Goal: Task Accomplishment & Management: Use online tool/utility

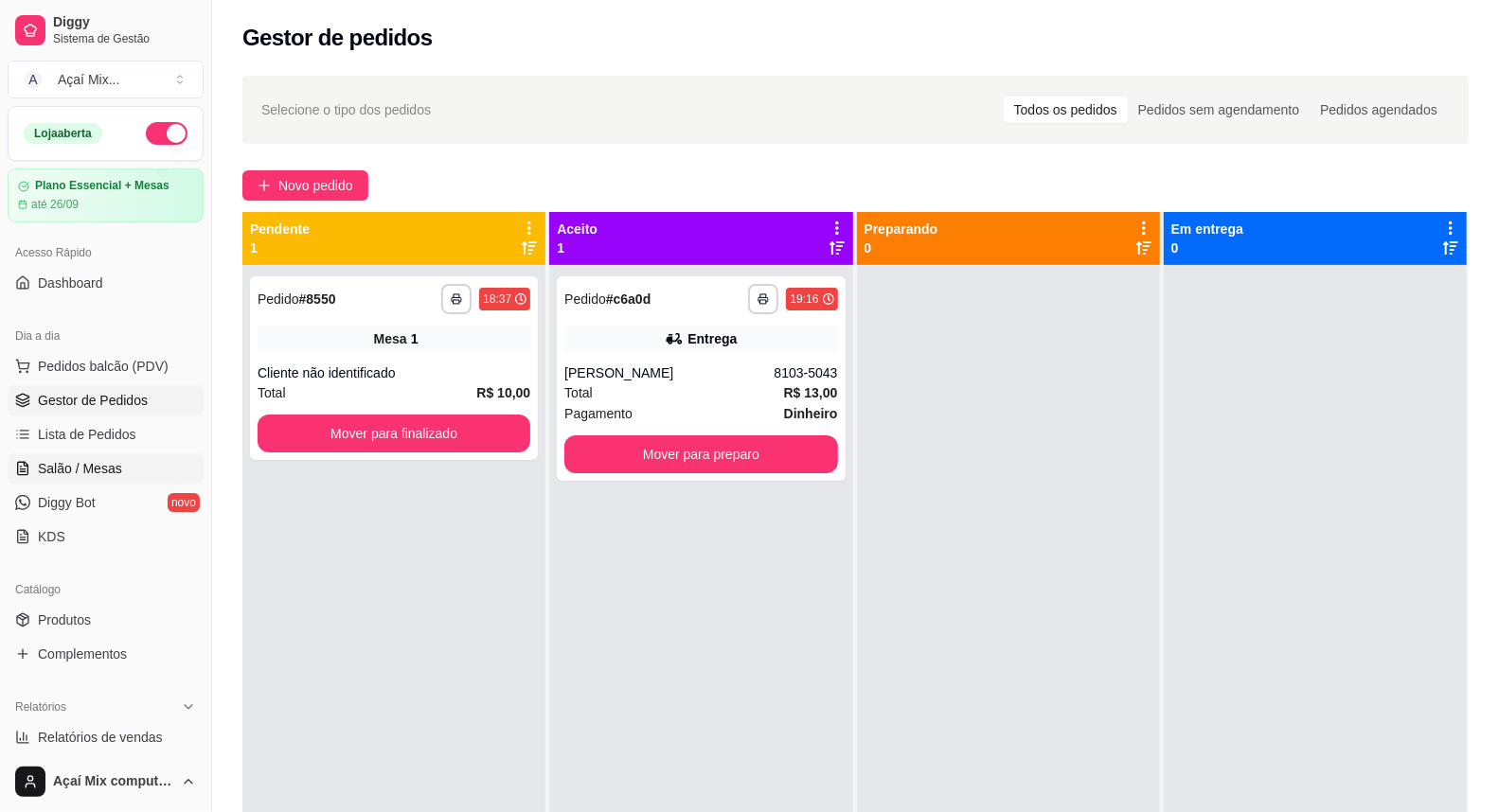
click at [118, 457] on link "Salão / Mesas" at bounding box center [106, 467] width 196 height 30
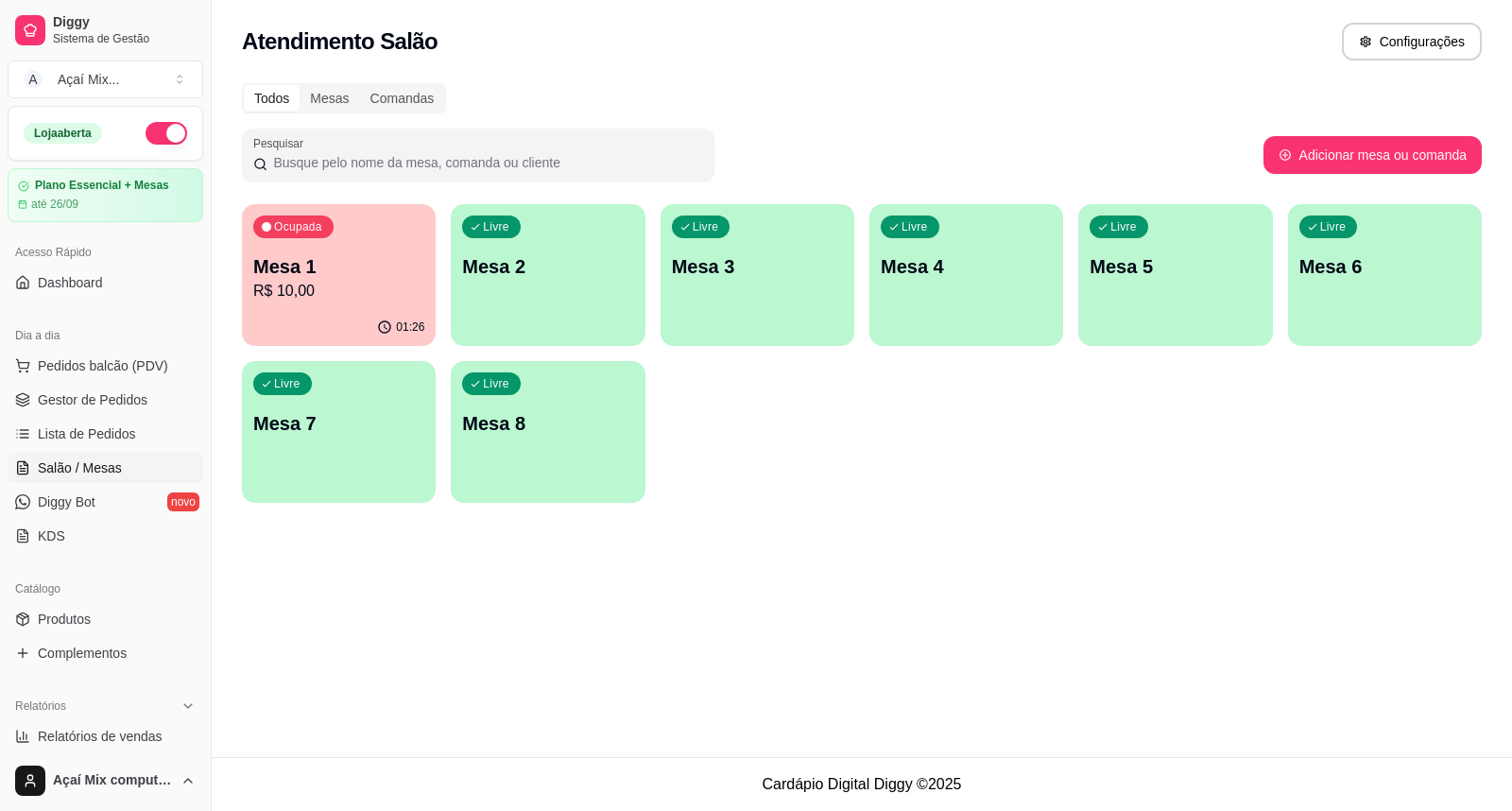
drag, startPoint x: 541, startPoint y: 347, endPoint x: 599, endPoint y: 334, distance: 59.4
click at [542, 347] on div "Ocupada Mesa 1 R$ 10,00 01:26 Livre Mesa 2 Livre Mesa 3 Livre Mesa 4 Livre Mesa…" at bounding box center [861, 353] width 1240 height 299
click at [663, 275] on div "Livre Mesa 3" at bounding box center [757, 263] width 193 height 119
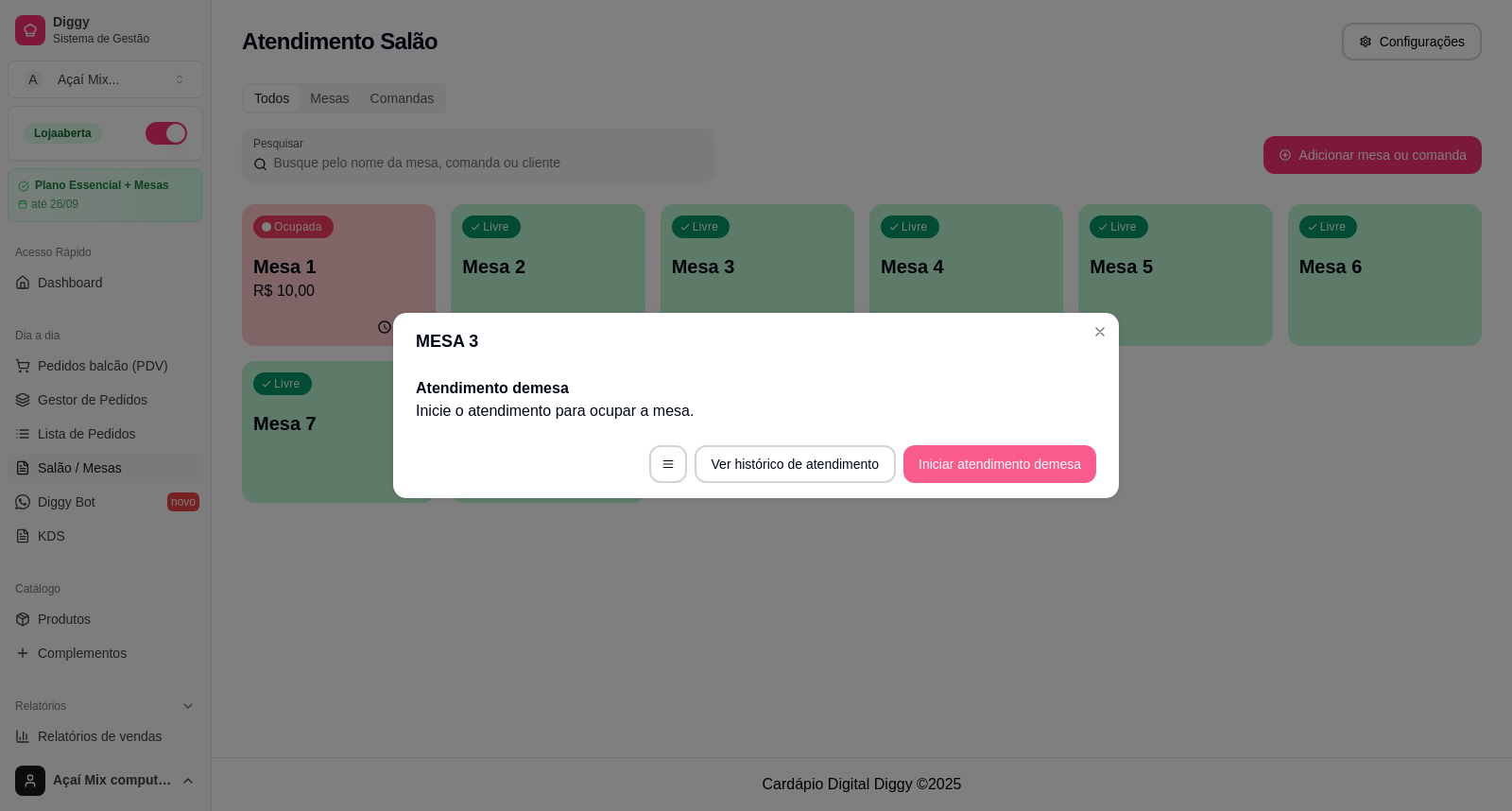
click at [995, 453] on button "Iniciar atendimento de mesa" at bounding box center [1000, 463] width 192 height 38
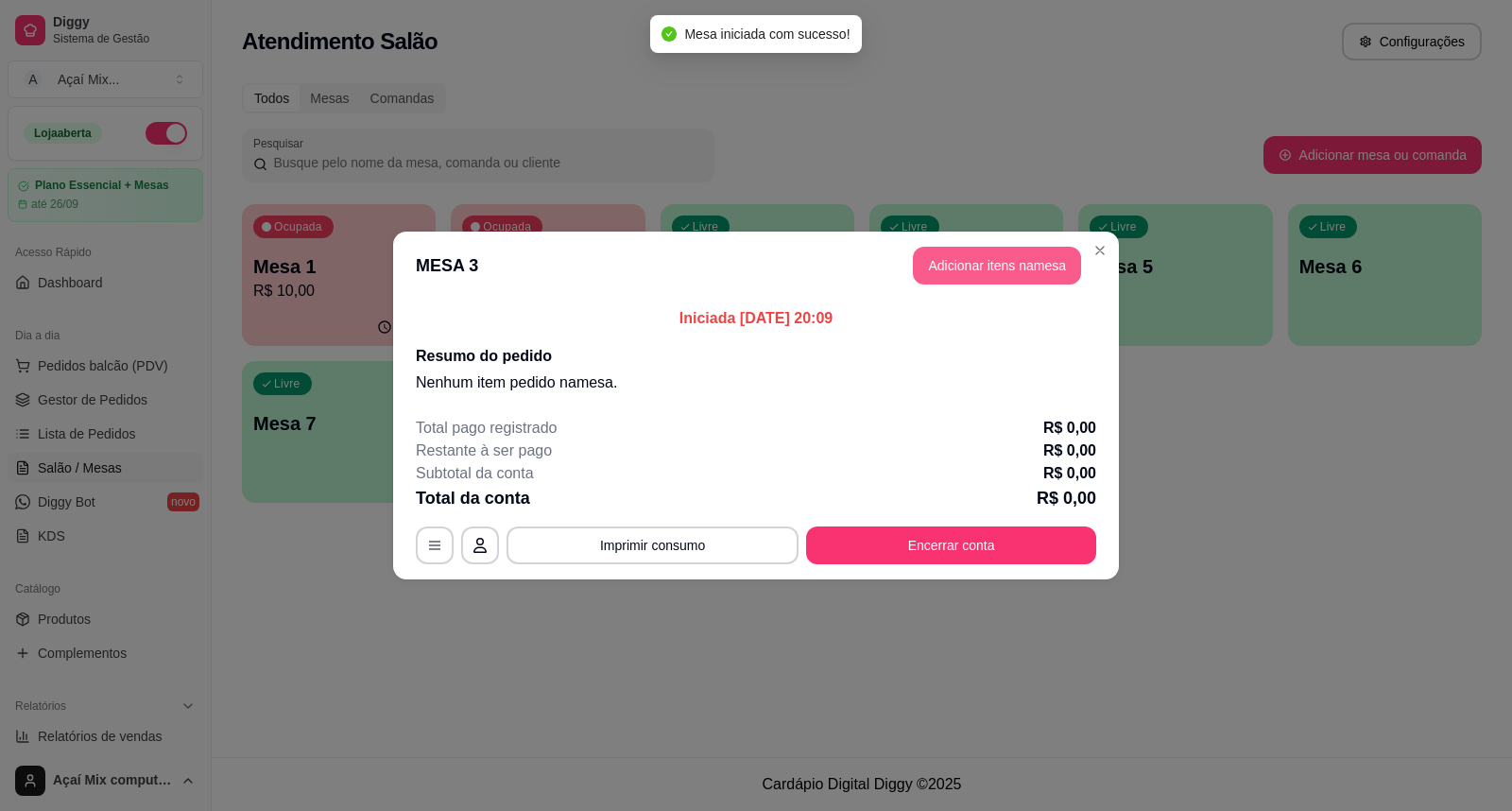
click at [1039, 275] on button "Adicionar itens na mesa" at bounding box center [997, 265] width 168 height 38
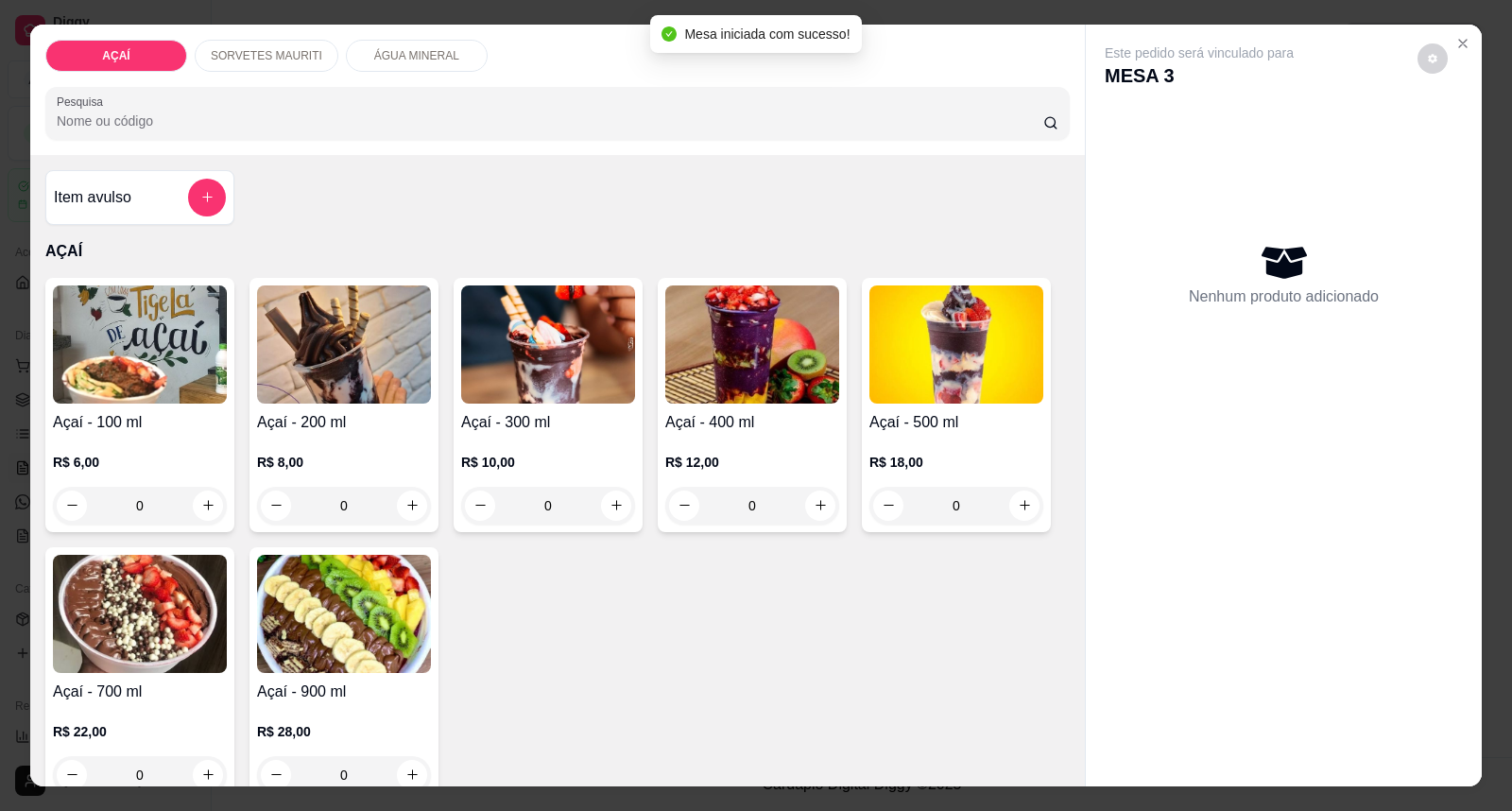
click at [964, 395] on img at bounding box center [956, 344] width 174 height 118
click at [723, 427] on h4 "Açaí - 400 ml" at bounding box center [752, 421] width 174 height 22
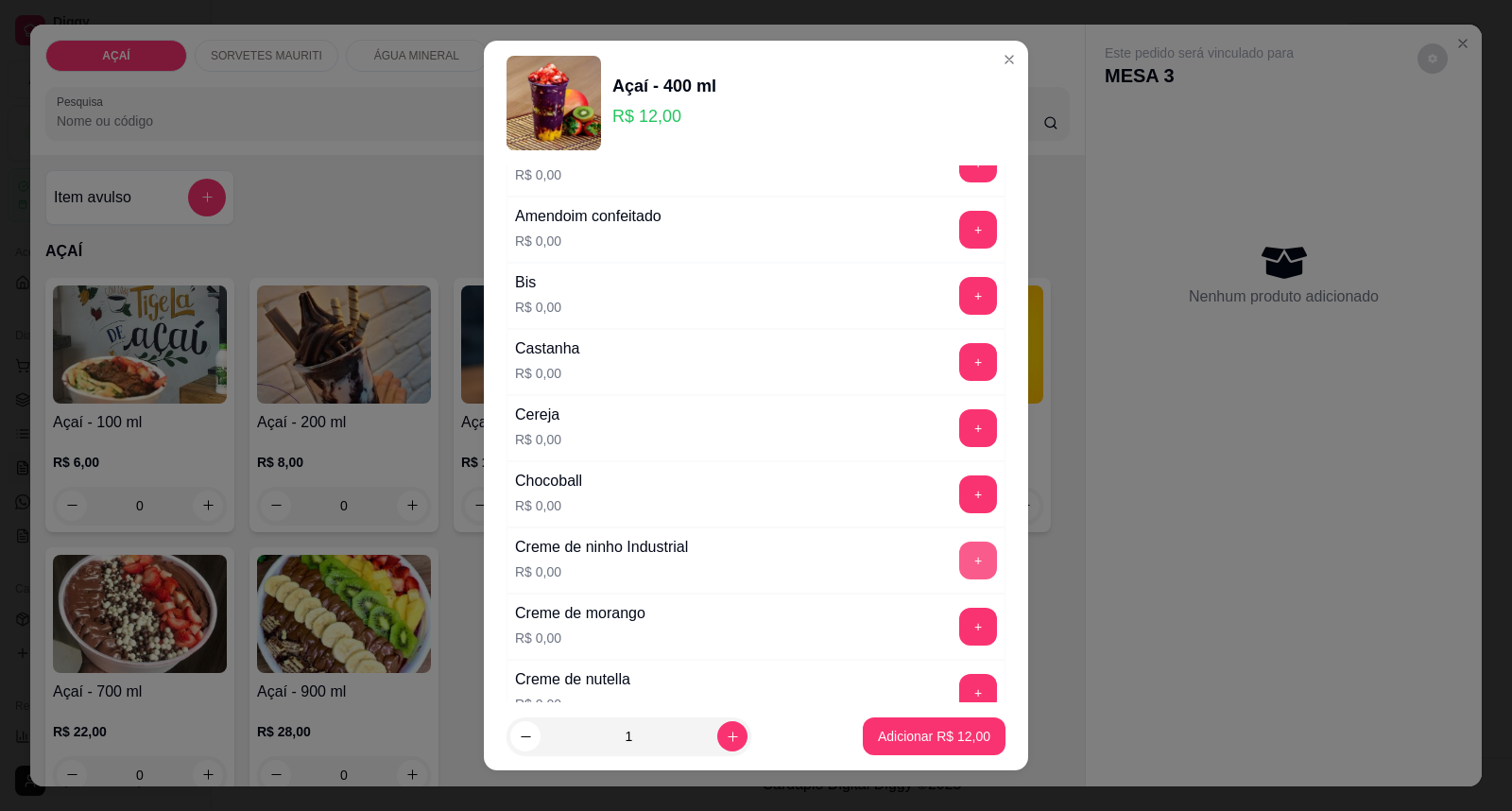
click at [959, 556] on button "+" at bounding box center [977, 560] width 38 height 38
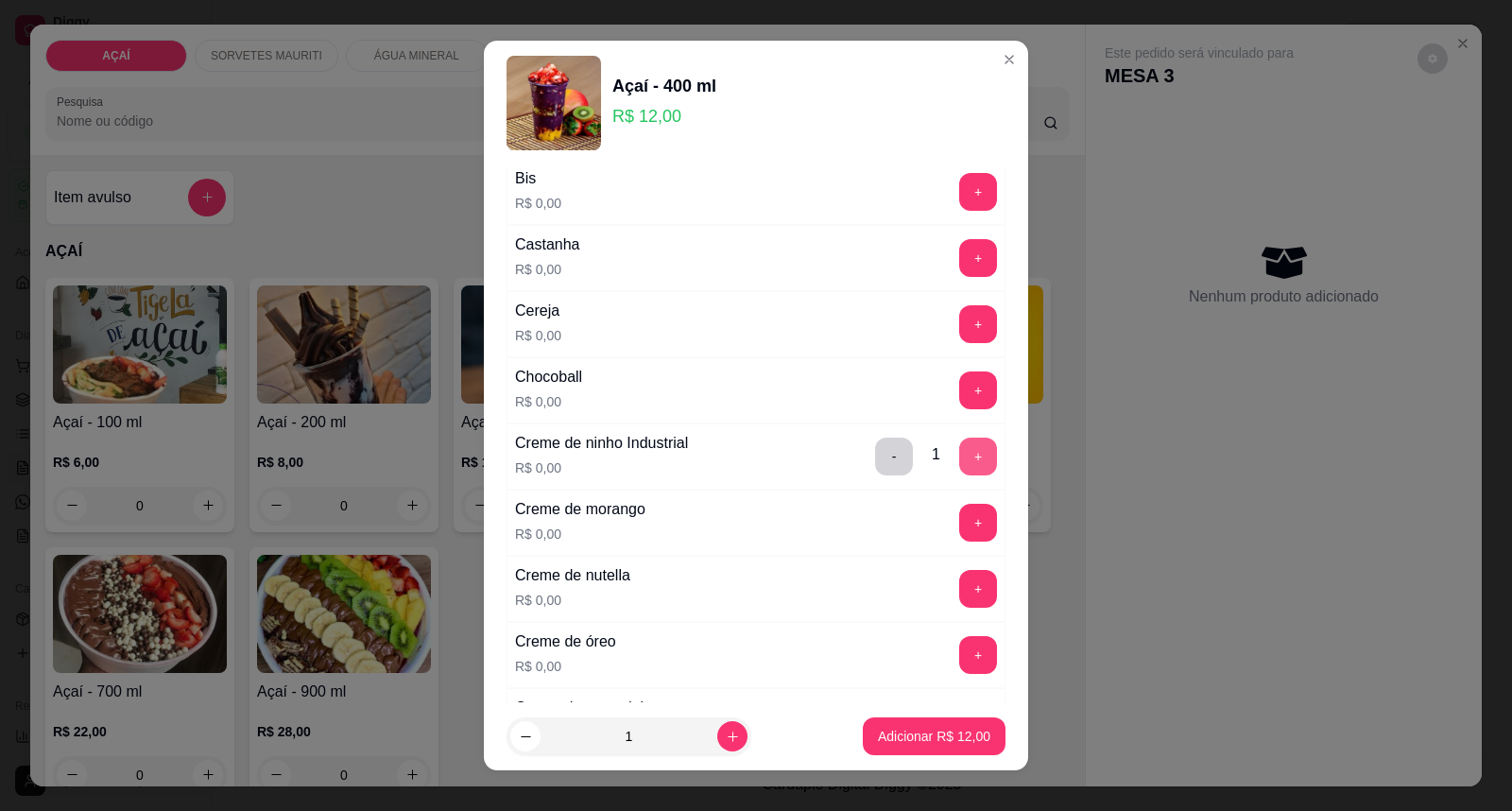
scroll to position [210, 0]
click at [960, 525] on button "+" at bounding box center [978, 522] width 37 height 37
click at [959, 384] on button "+" at bounding box center [977, 389] width 38 height 38
click at [959, 579] on button "+" at bounding box center [977, 588] width 38 height 38
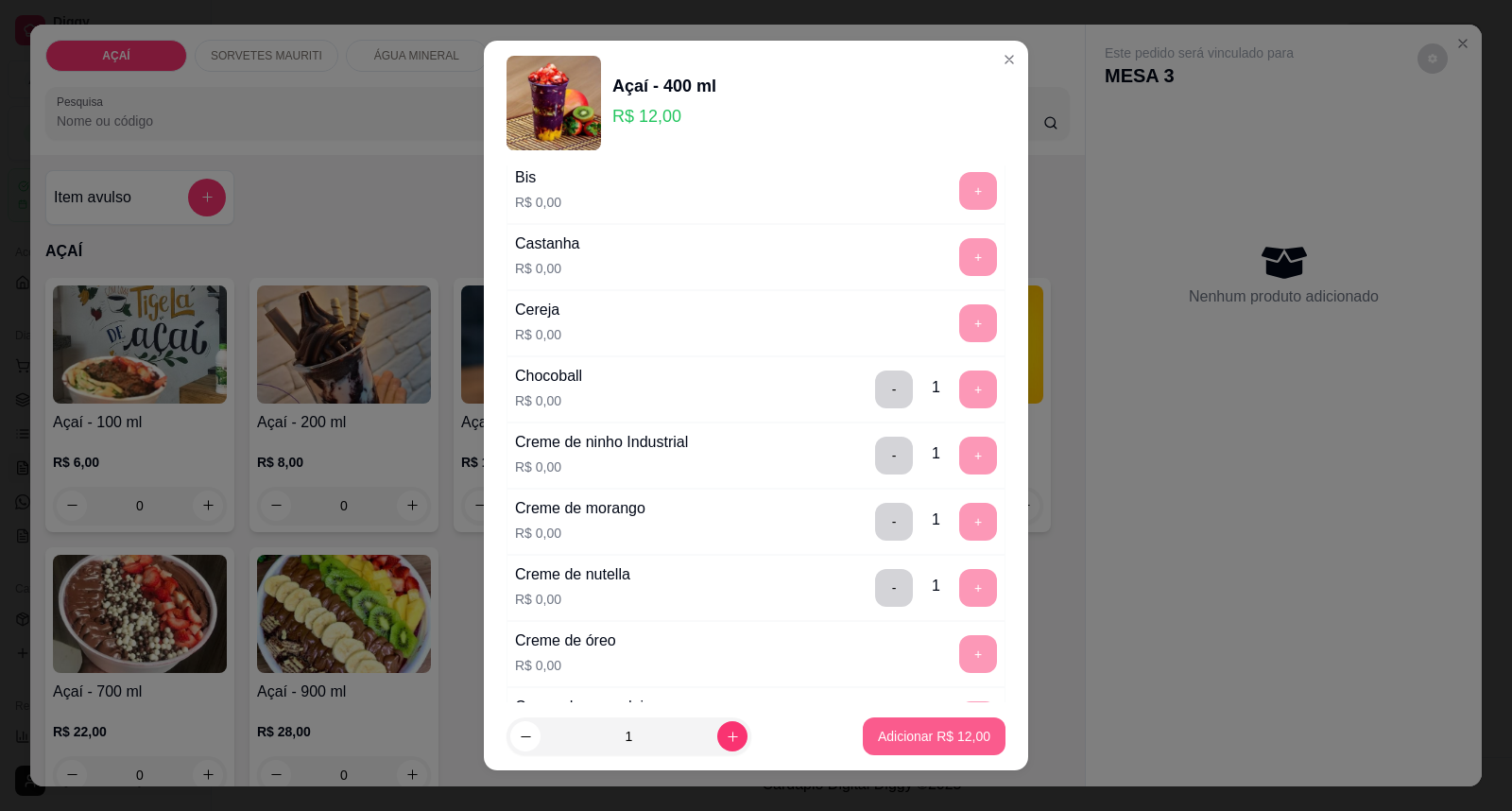
click at [932, 733] on p "Adicionar R$ 12,00" at bounding box center [934, 737] width 112 height 19
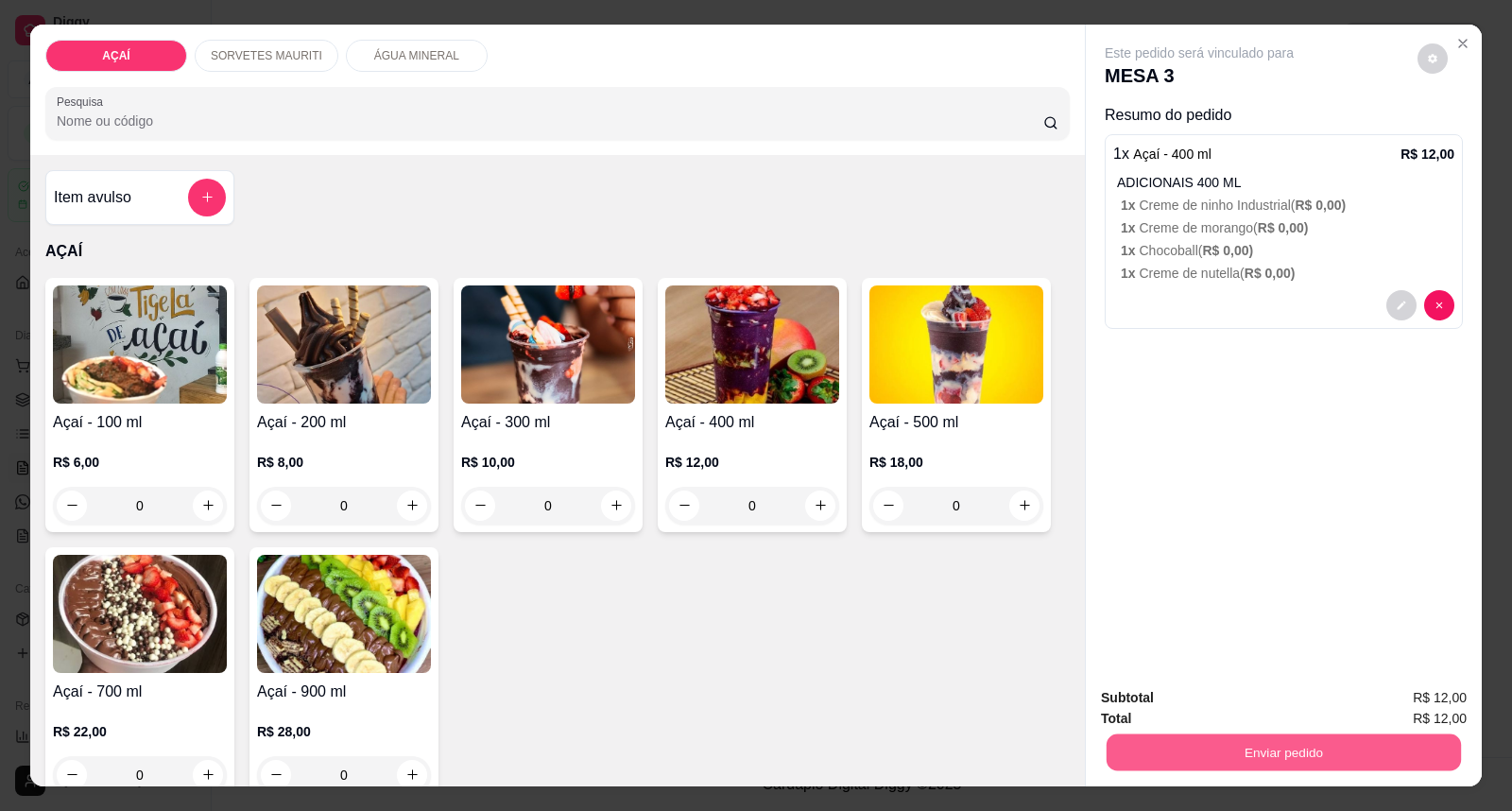
click at [1151, 756] on button "Enviar pedido" at bounding box center [1284, 753] width 355 height 37
click at [1470, 709] on div "Registrar cliente Enviar pedido" at bounding box center [1276, 707] width 389 height 36
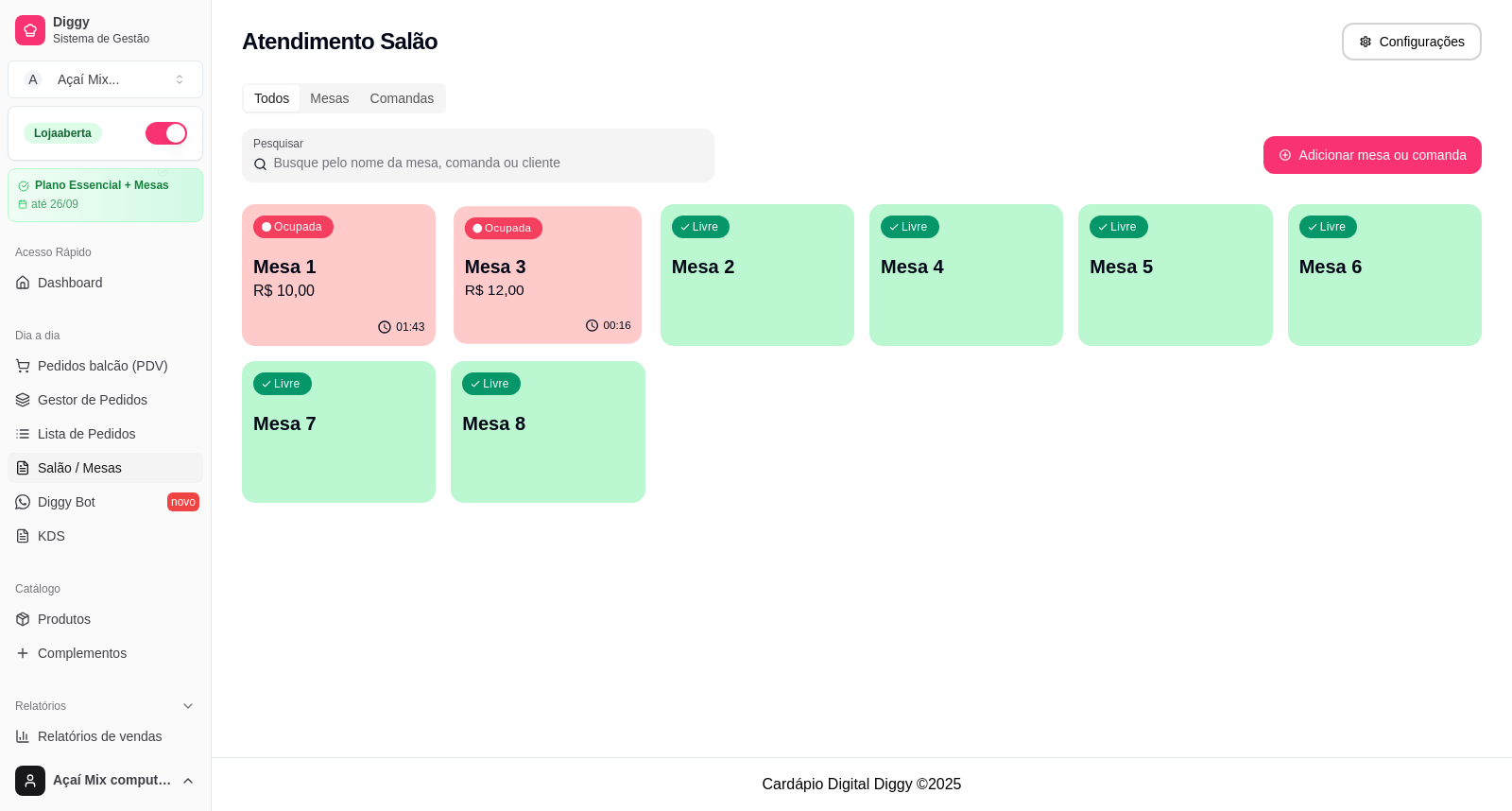
click at [518, 221] on p "Ocupada" at bounding box center [509, 229] width 46 height 15
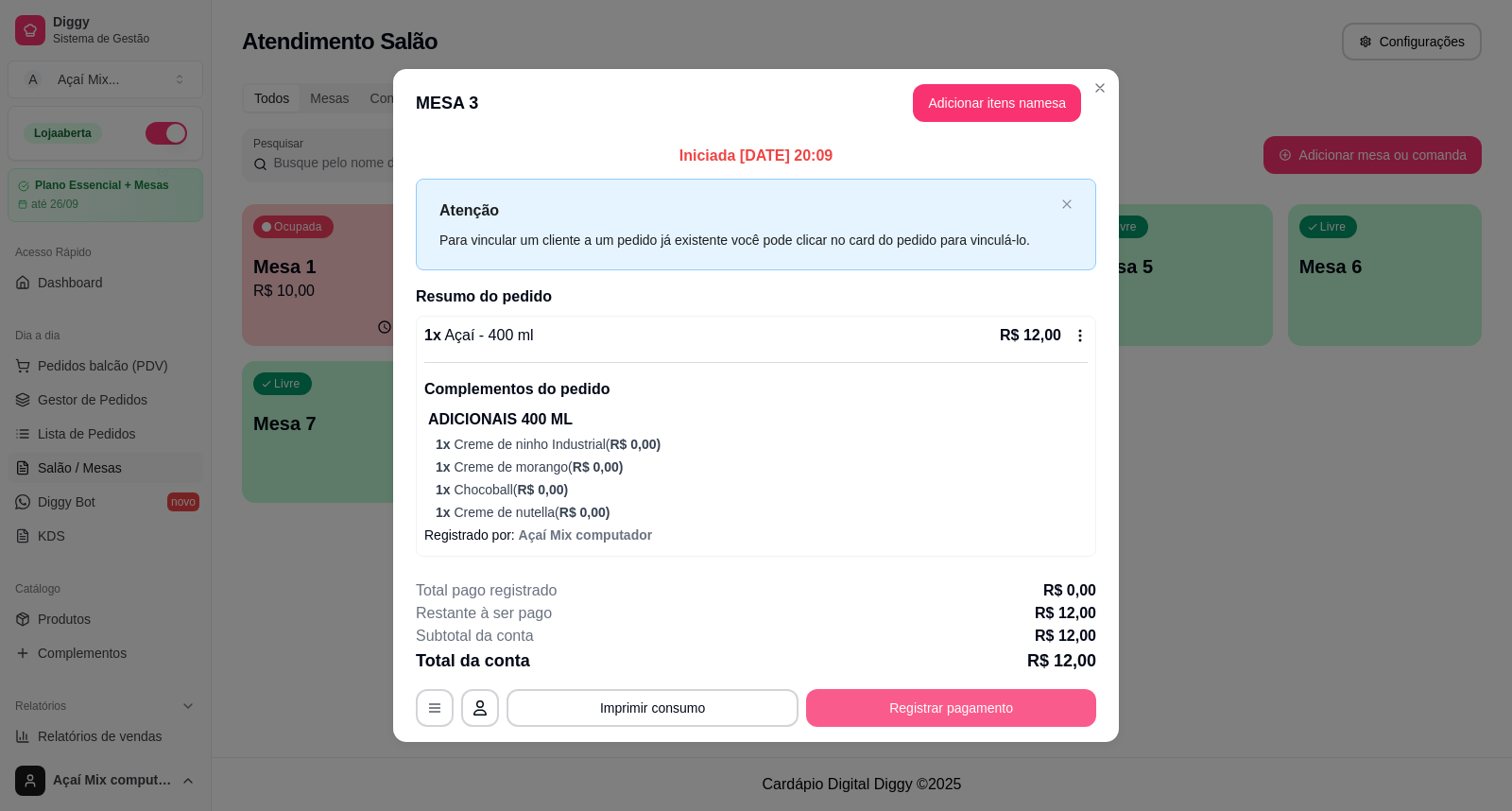
click at [898, 728] on footer "**********" at bounding box center [756, 653] width 726 height 178
click at [875, 711] on button "Registrar pagamento" at bounding box center [951, 709] width 281 height 37
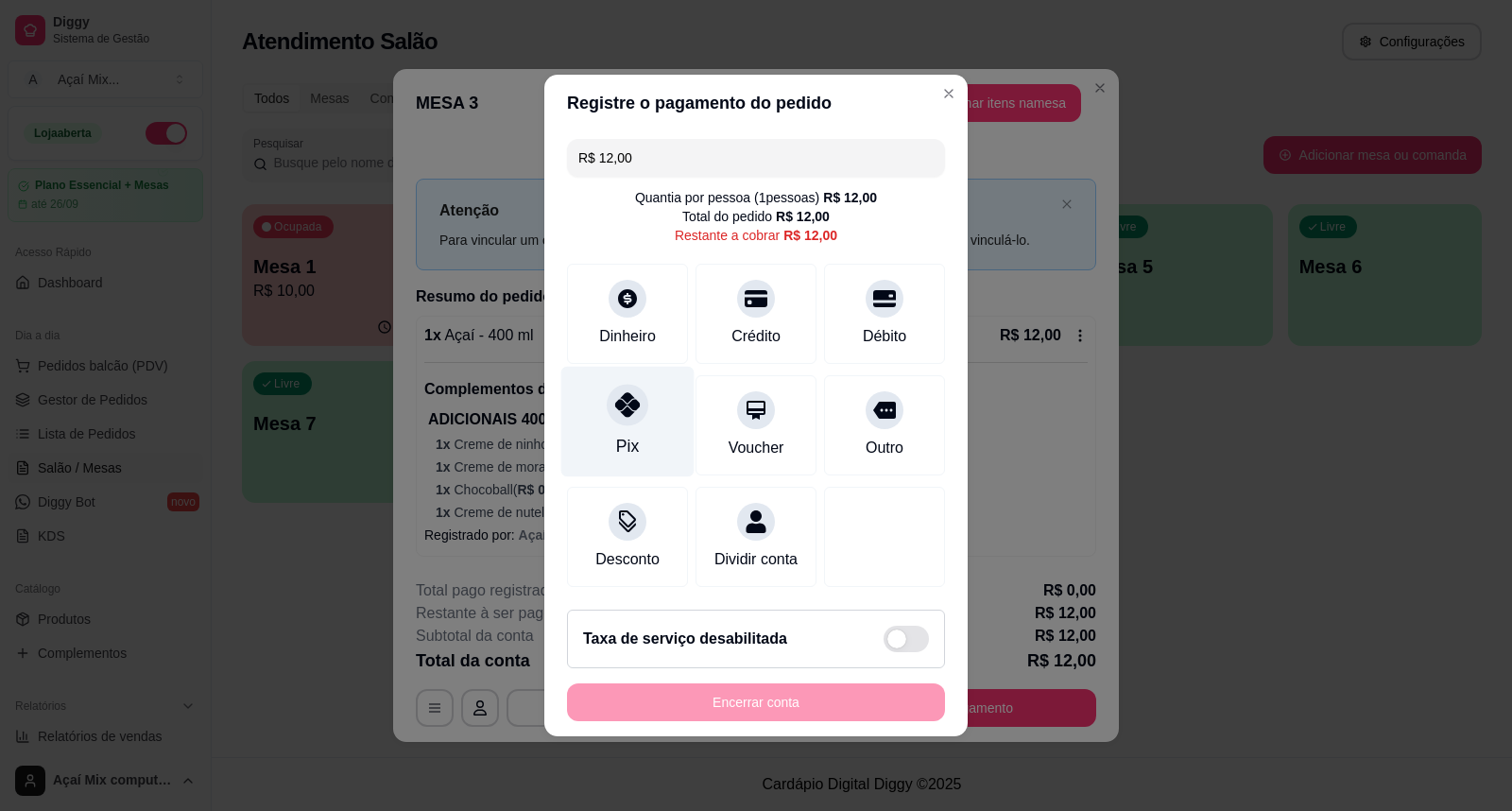
click at [653, 428] on div "Pix" at bounding box center [628, 421] width 133 height 110
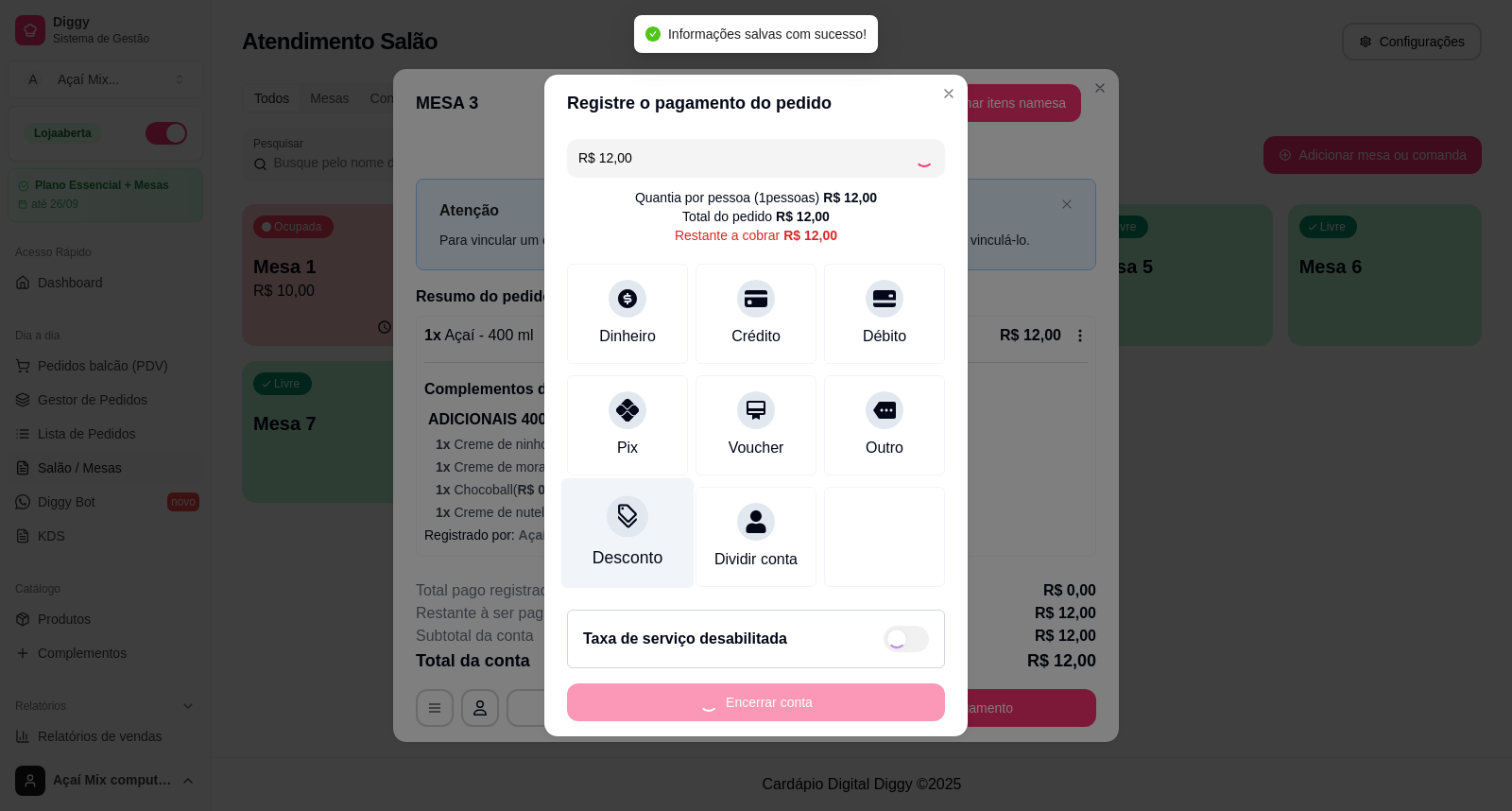
type input "R$ 0,00"
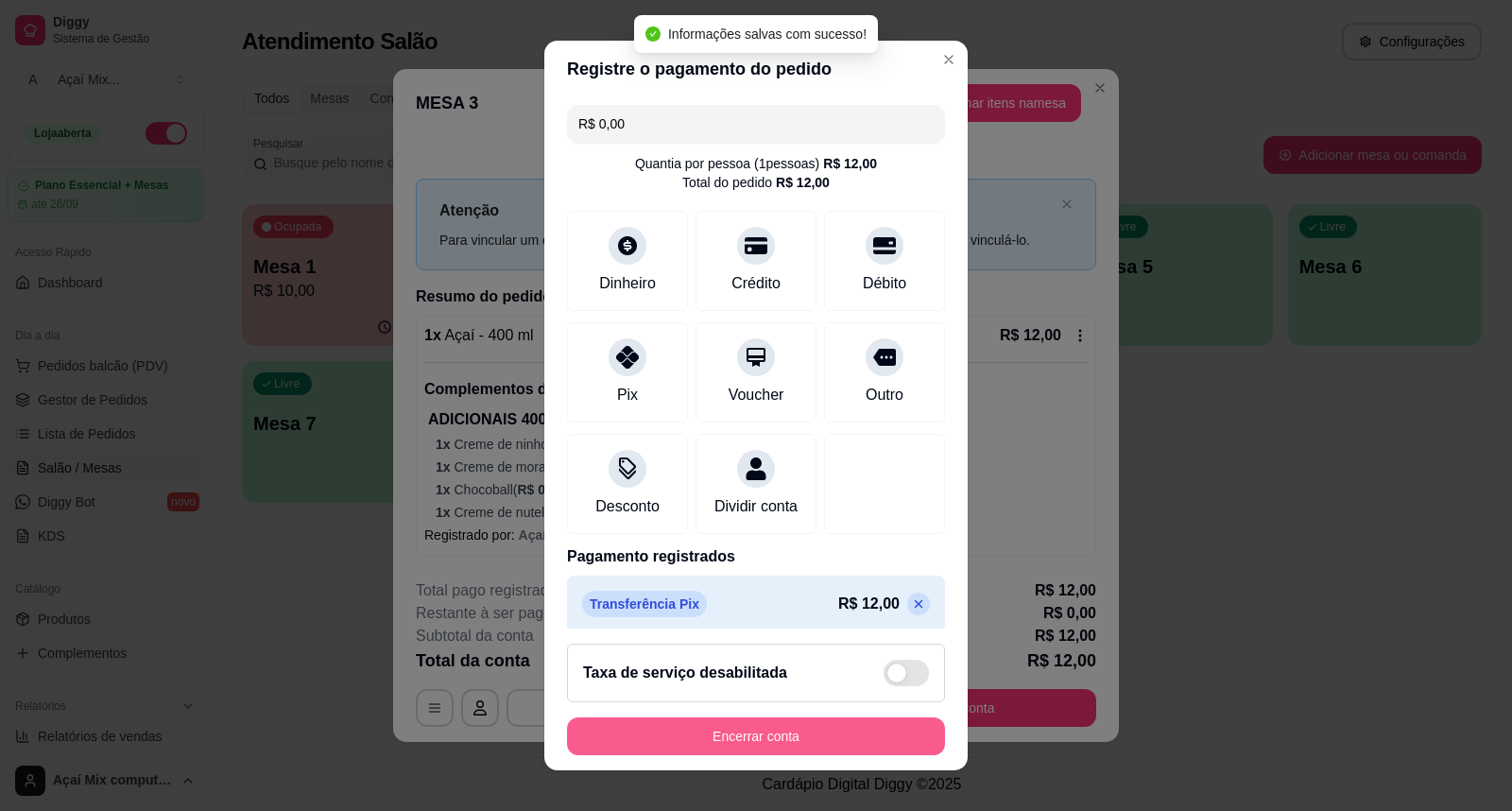
click at [741, 739] on button "Encerrar conta" at bounding box center [756, 736] width 378 height 38
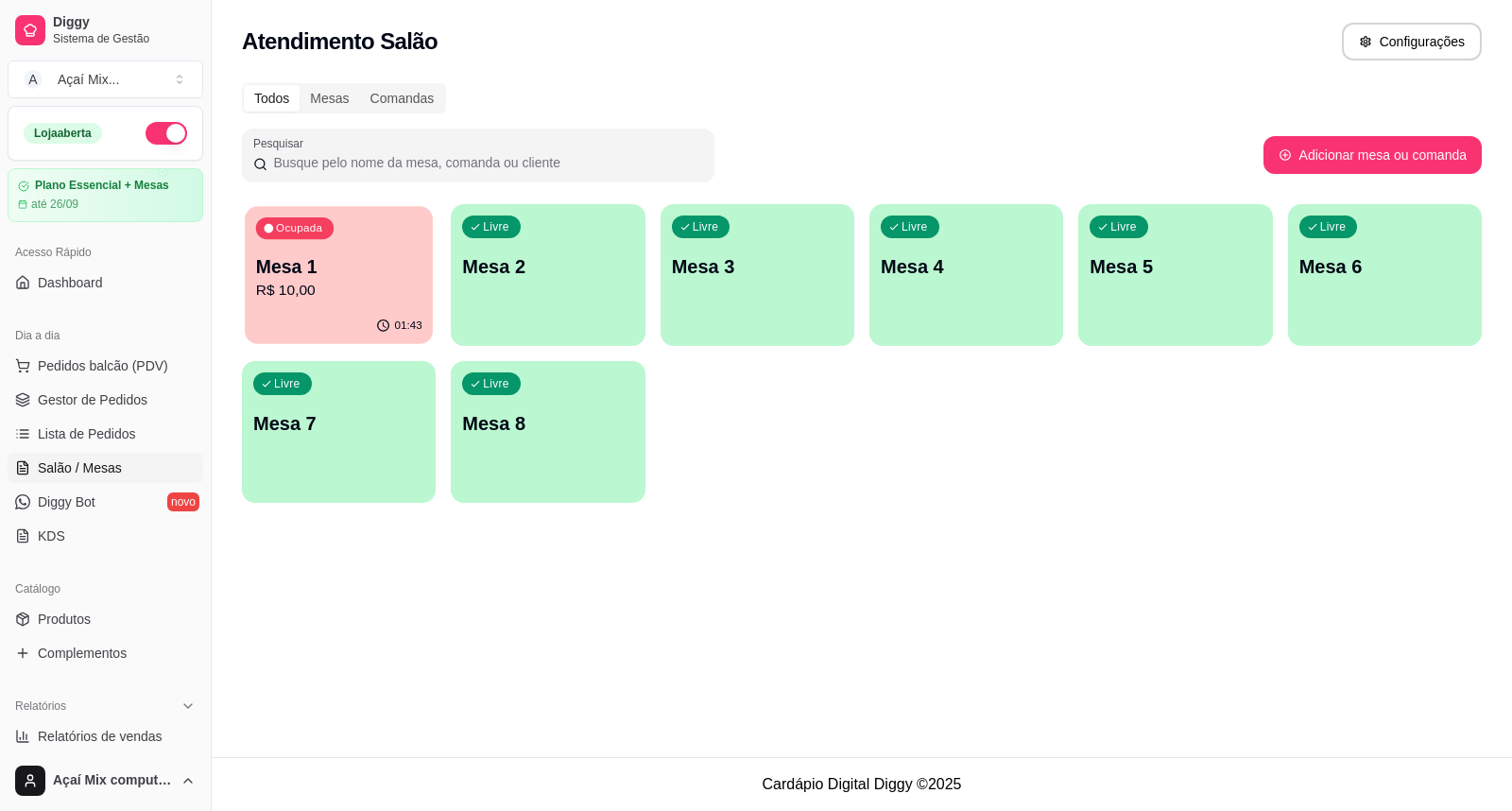
click at [345, 263] on p "Mesa 1" at bounding box center [339, 267] width 166 height 25
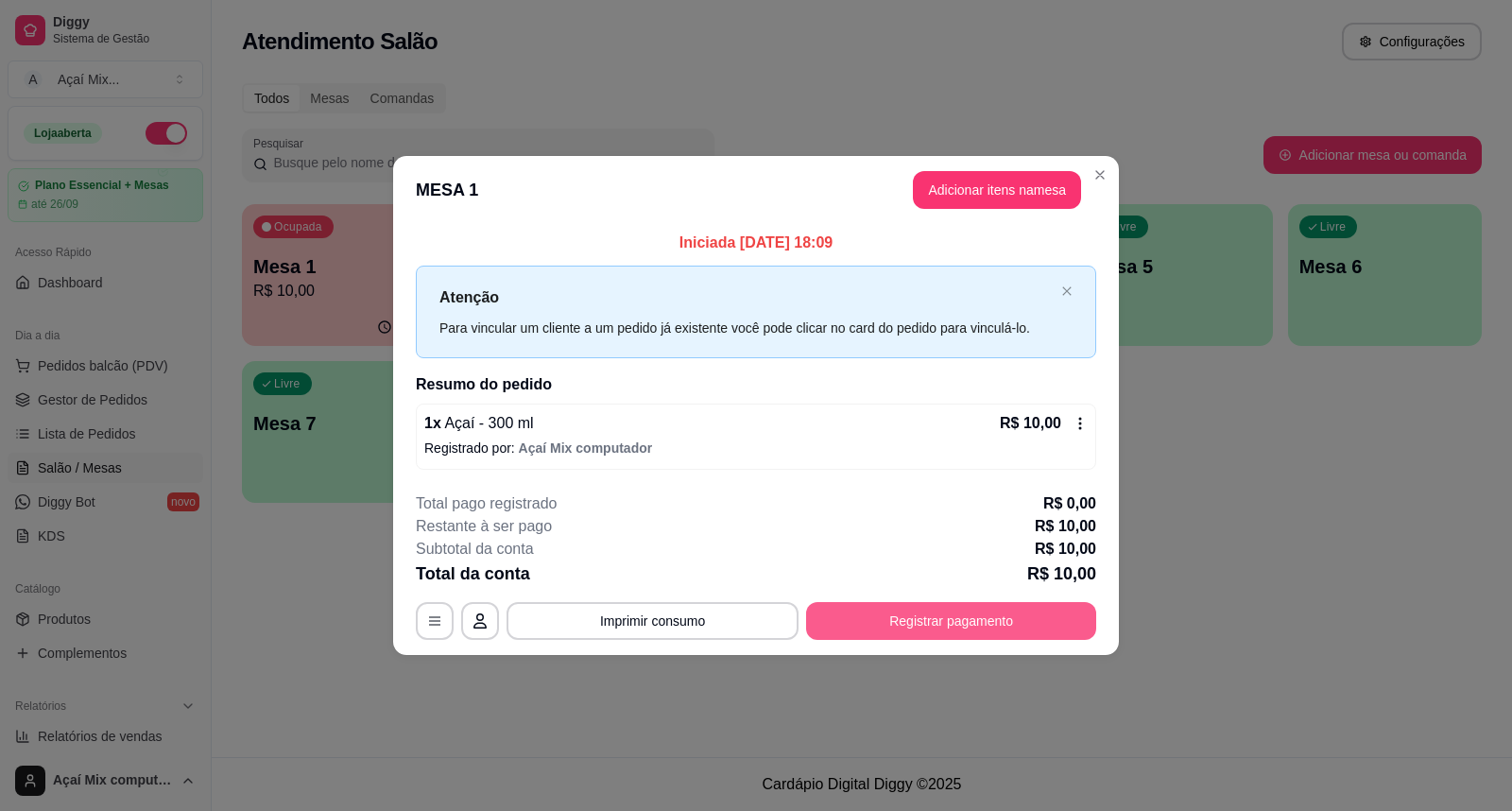
click at [999, 620] on button "Registrar pagamento" at bounding box center [951, 621] width 290 height 38
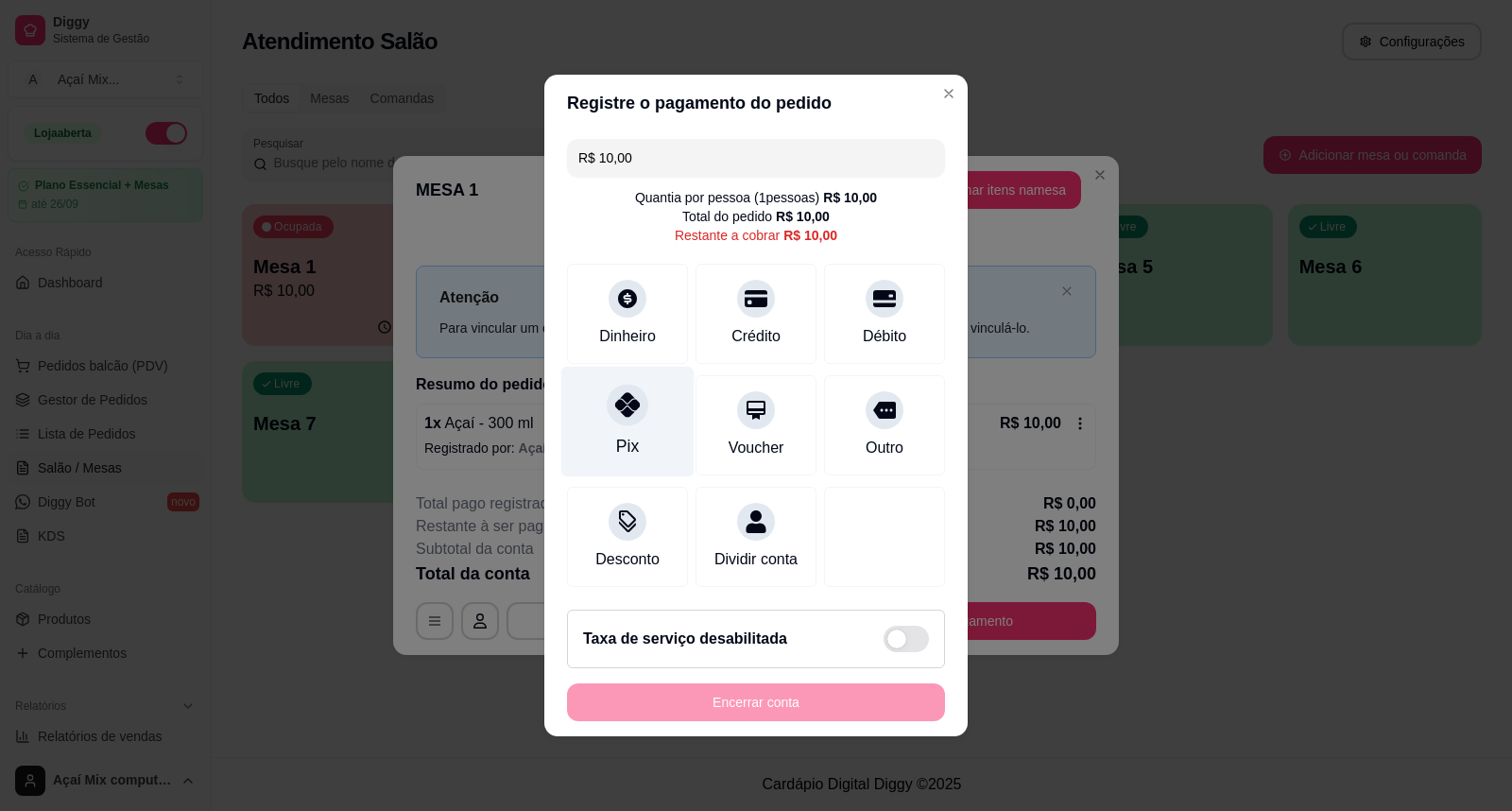
click at [606, 418] on div "Pix" at bounding box center [628, 421] width 133 height 110
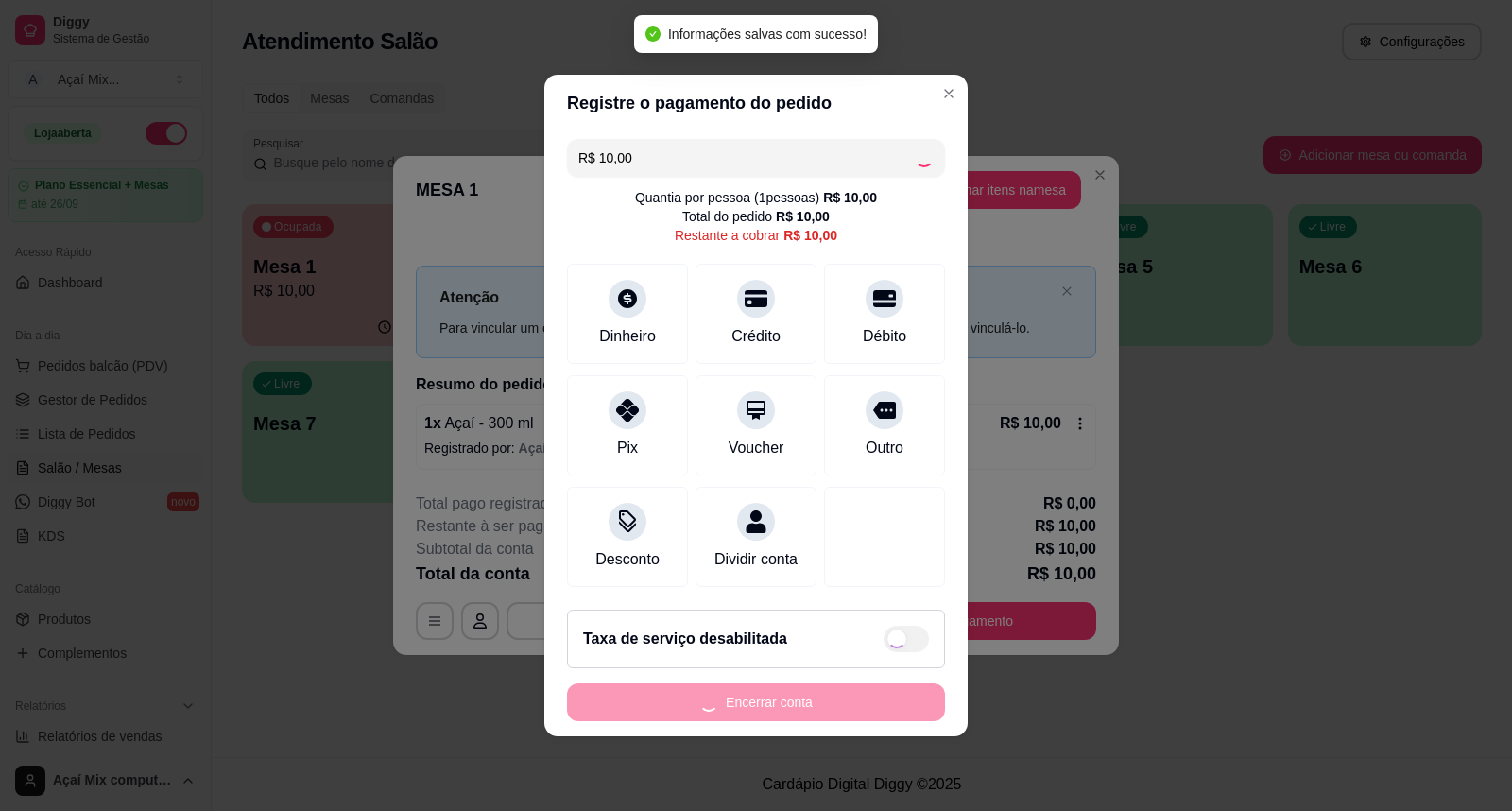
type input "R$ 0,00"
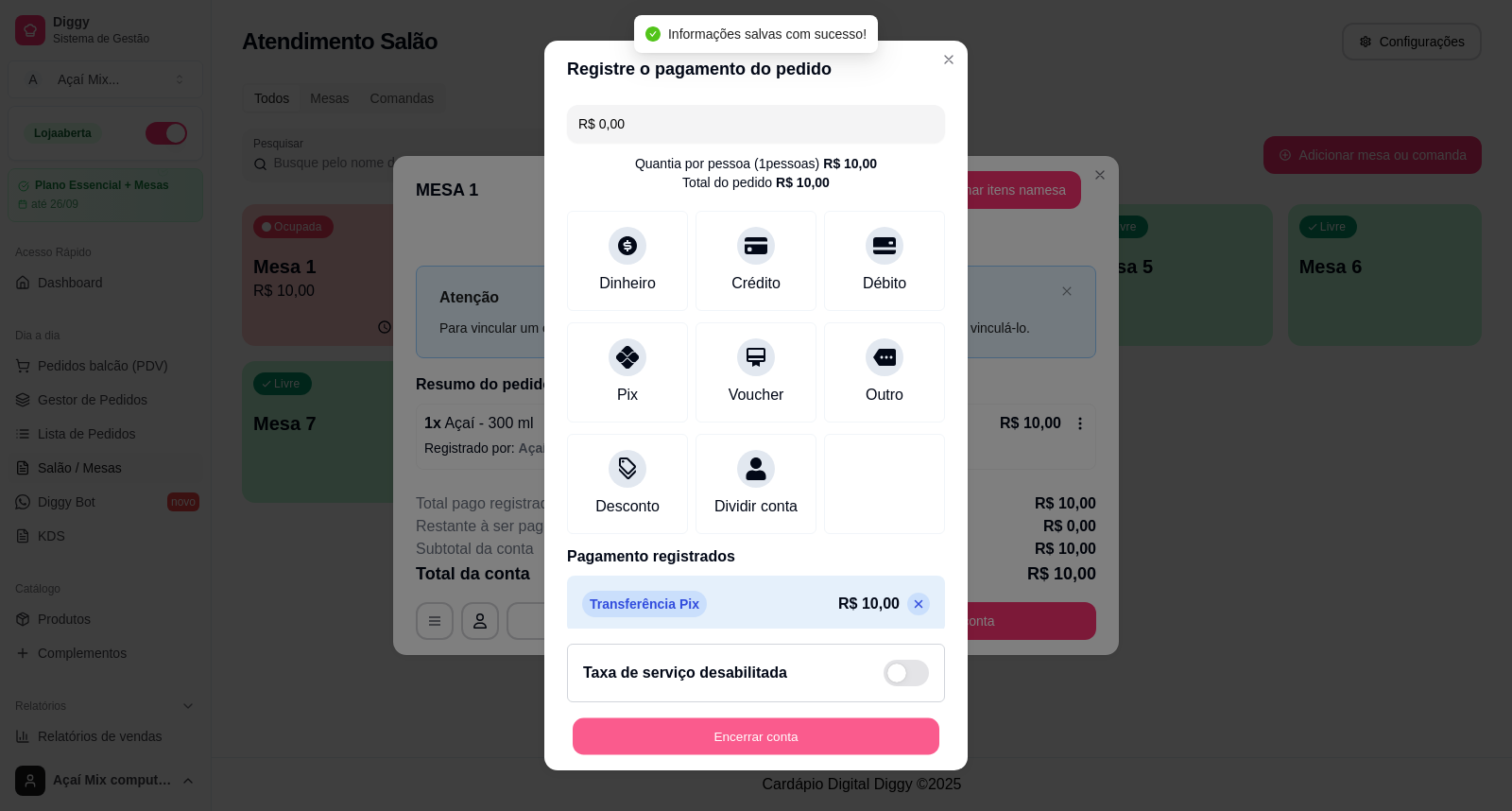
click at [746, 743] on button "Encerrar conta" at bounding box center [755, 737] width 366 height 37
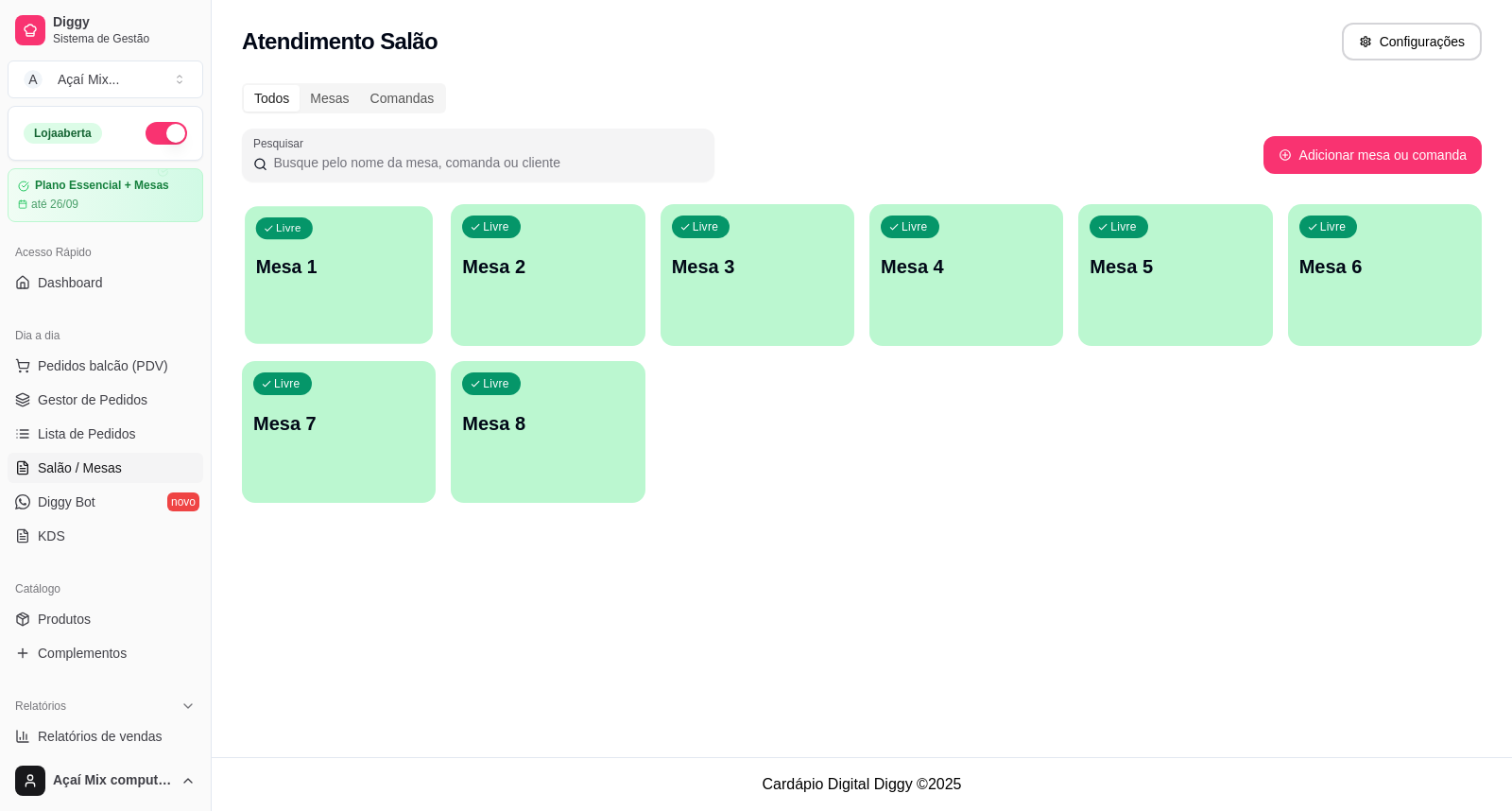
click at [346, 298] on div "Livre Mesa 1" at bounding box center [338, 263] width 189 height 115
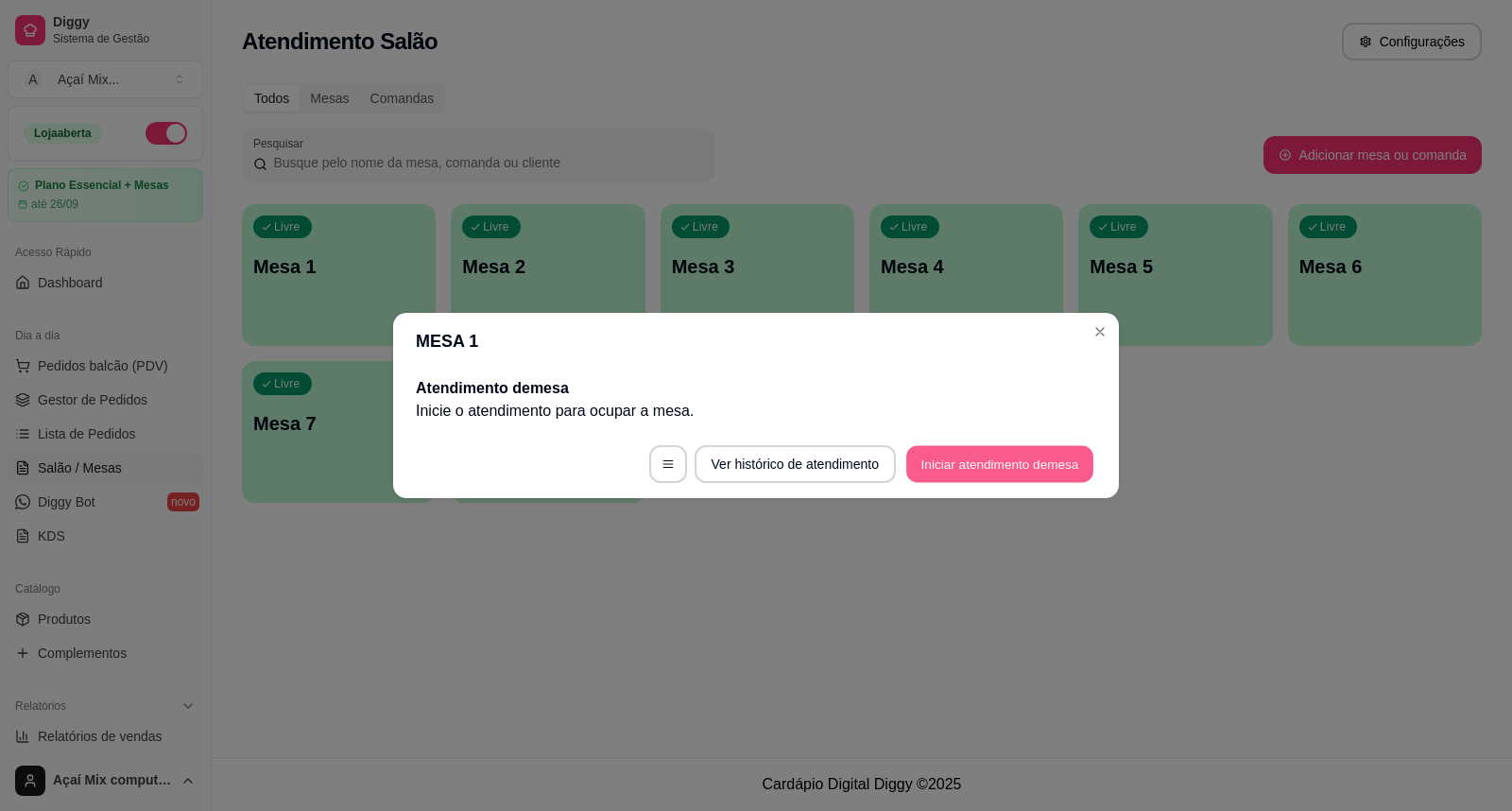
click at [1050, 458] on button "Iniciar atendimento de mesa" at bounding box center [1001, 464] width 188 height 37
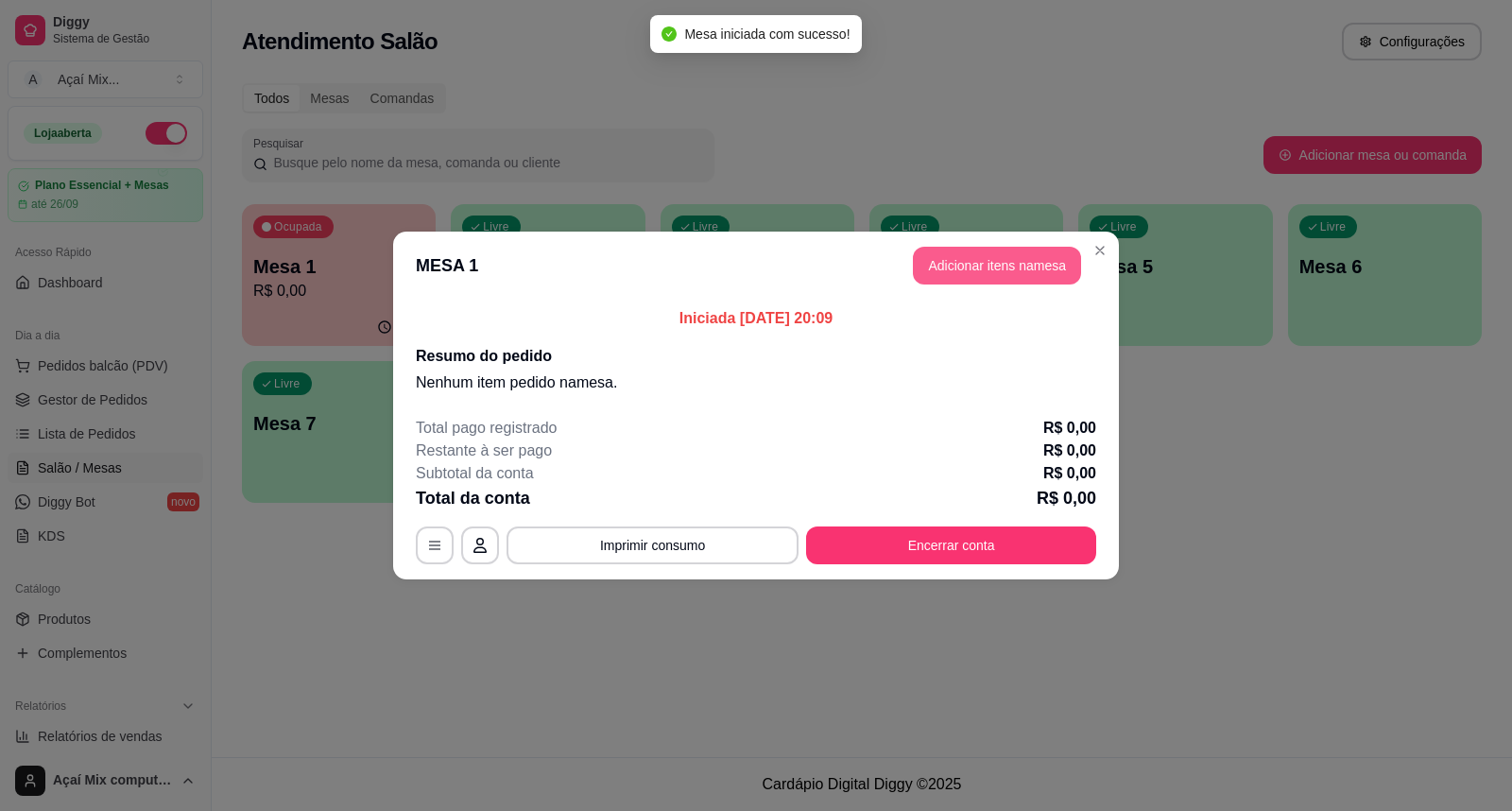
click at [1035, 263] on button "Adicionar itens na mesa" at bounding box center [997, 265] width 168 height 38
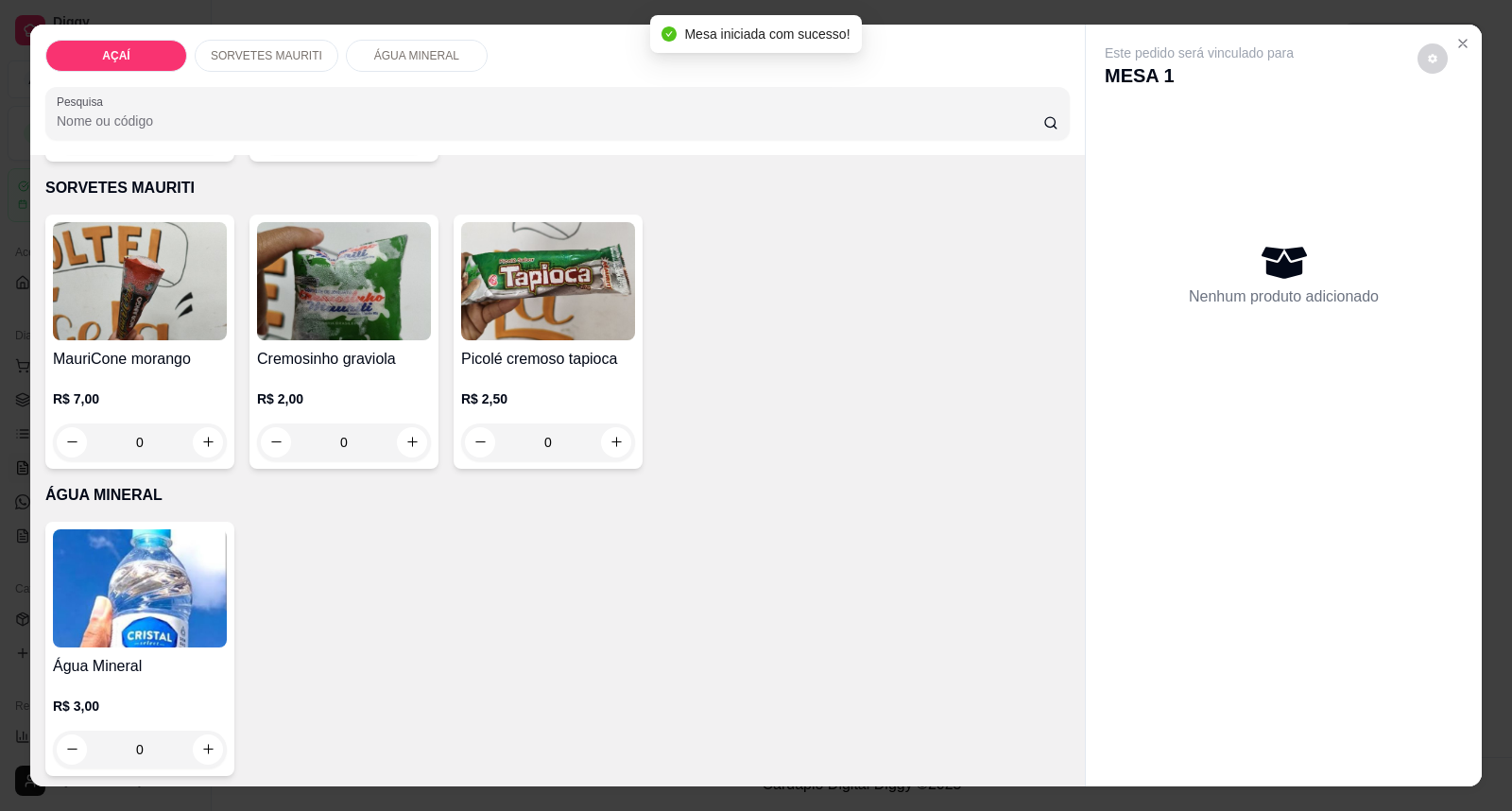
scroll to position [643, 0]
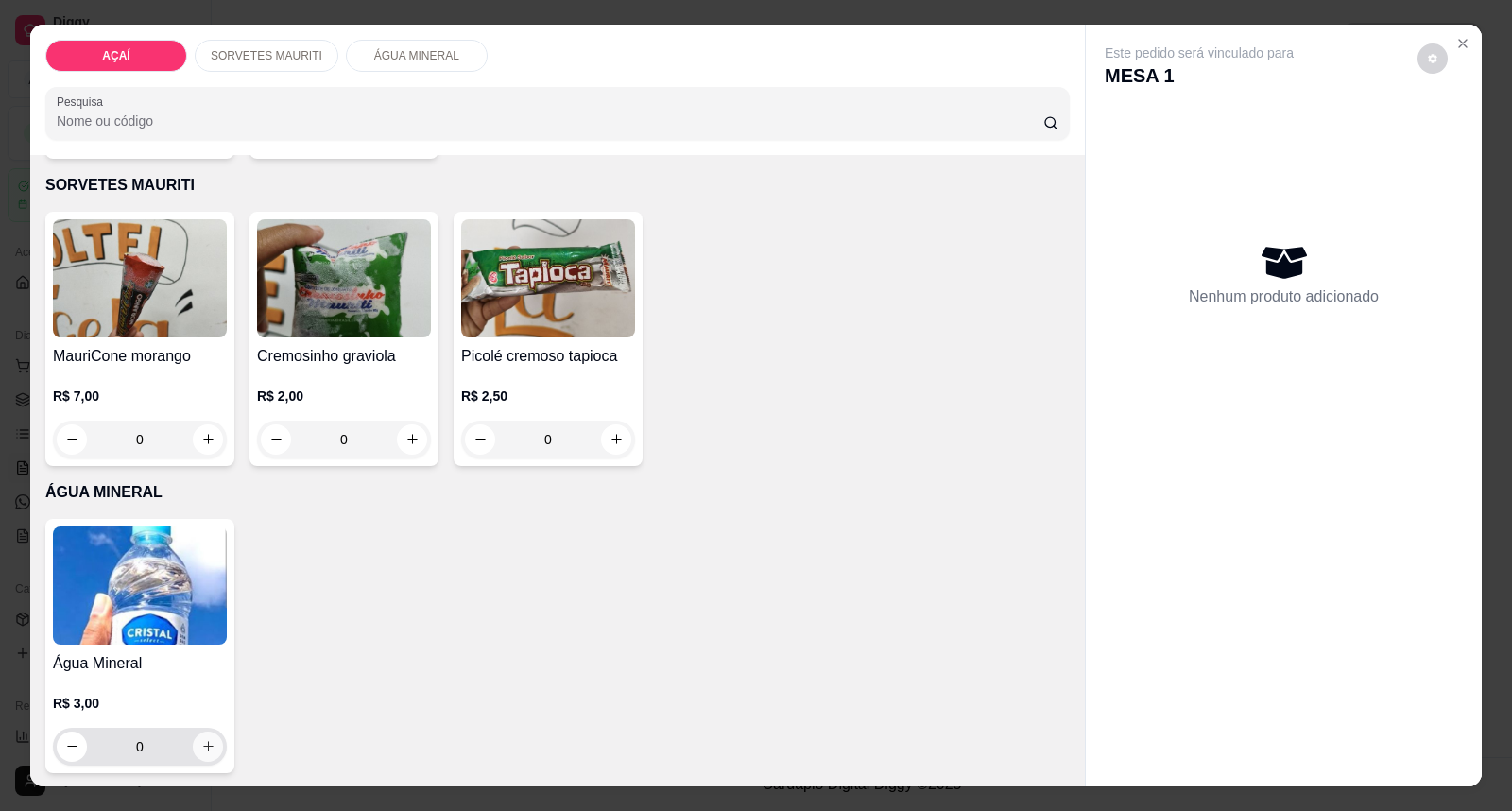
click at [196, 756] on button "increase-product-quantity" at bounding box center [207, 746] width 30 height 30
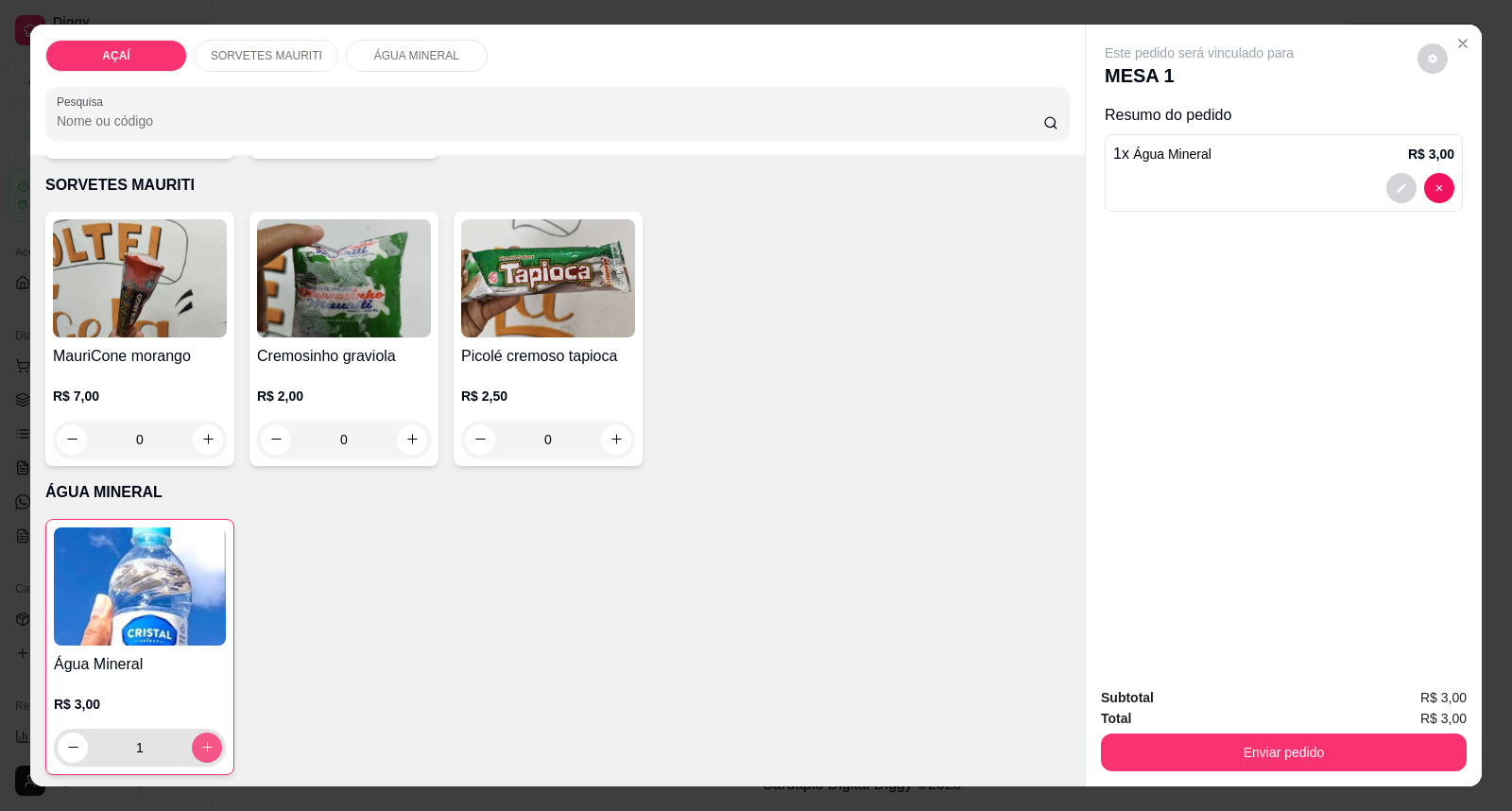
type input "1"
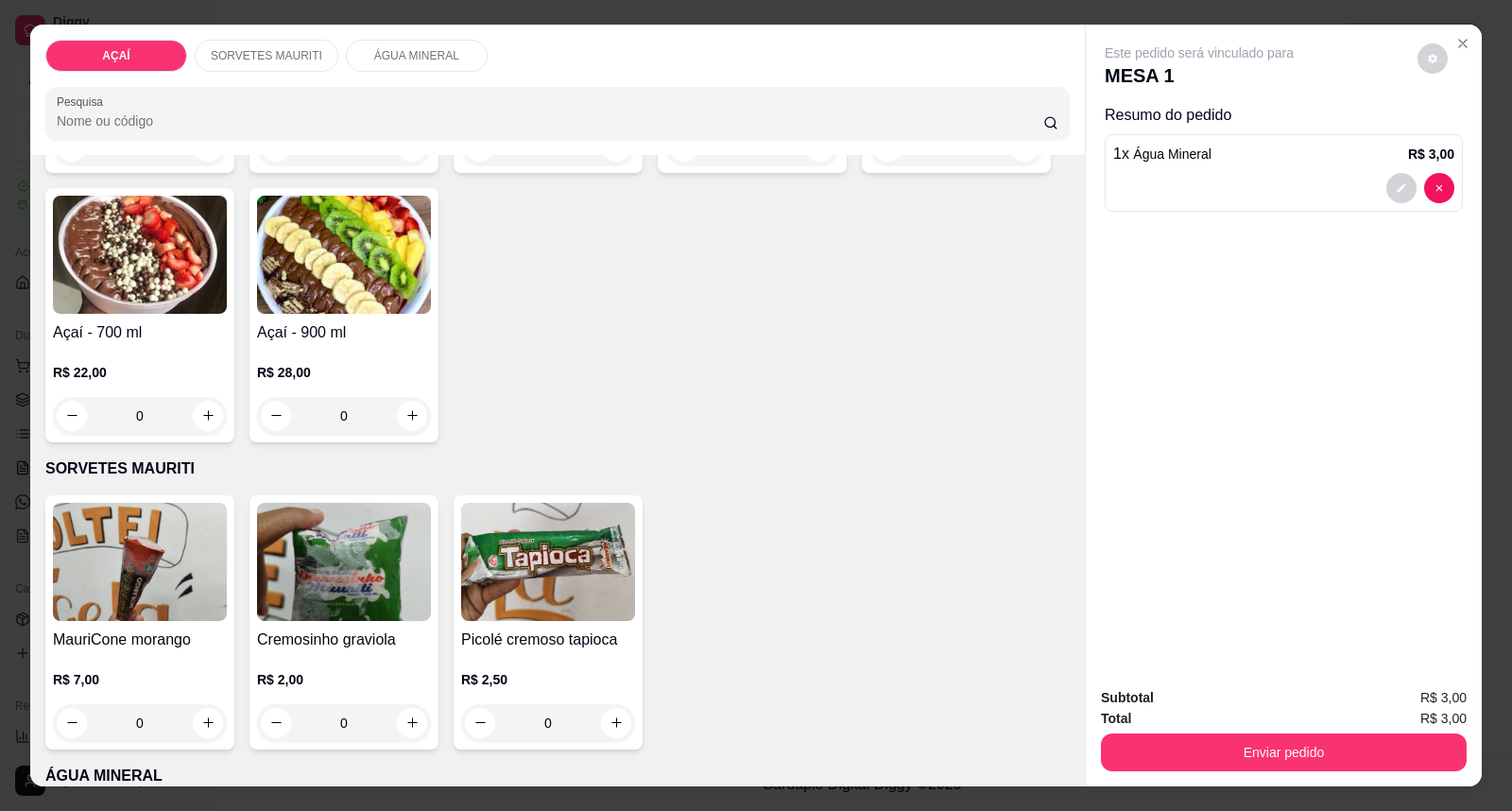
scroll to position [420, 0]
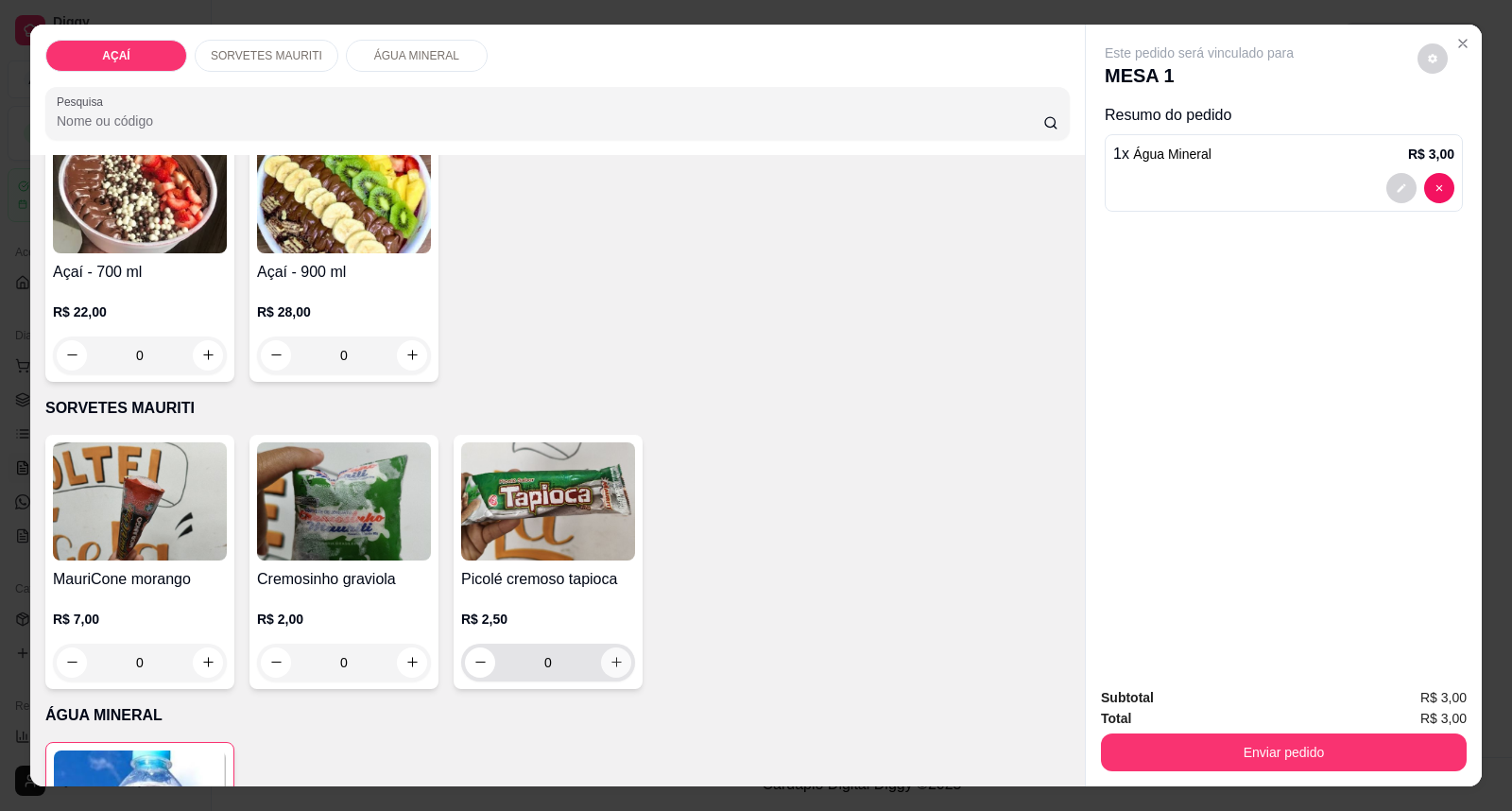
click at [612, 655] on icon "increase-product-quantity" at bounding box center [617, 662] width 15 height 14
type input "1"
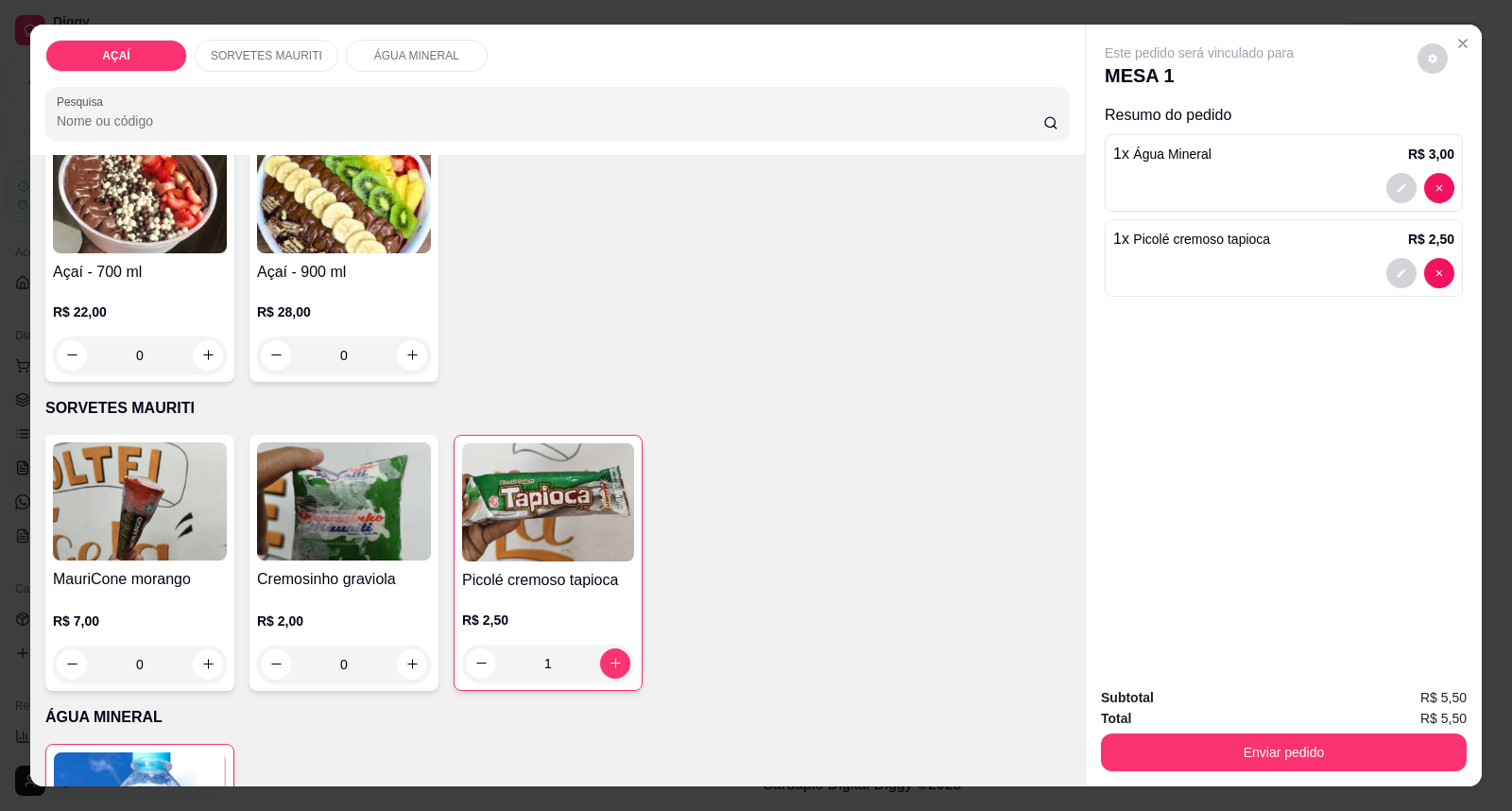
click at [1361, 731] on div "Enviar pedido" at bounding box center [1284, 750] width 365 height 43
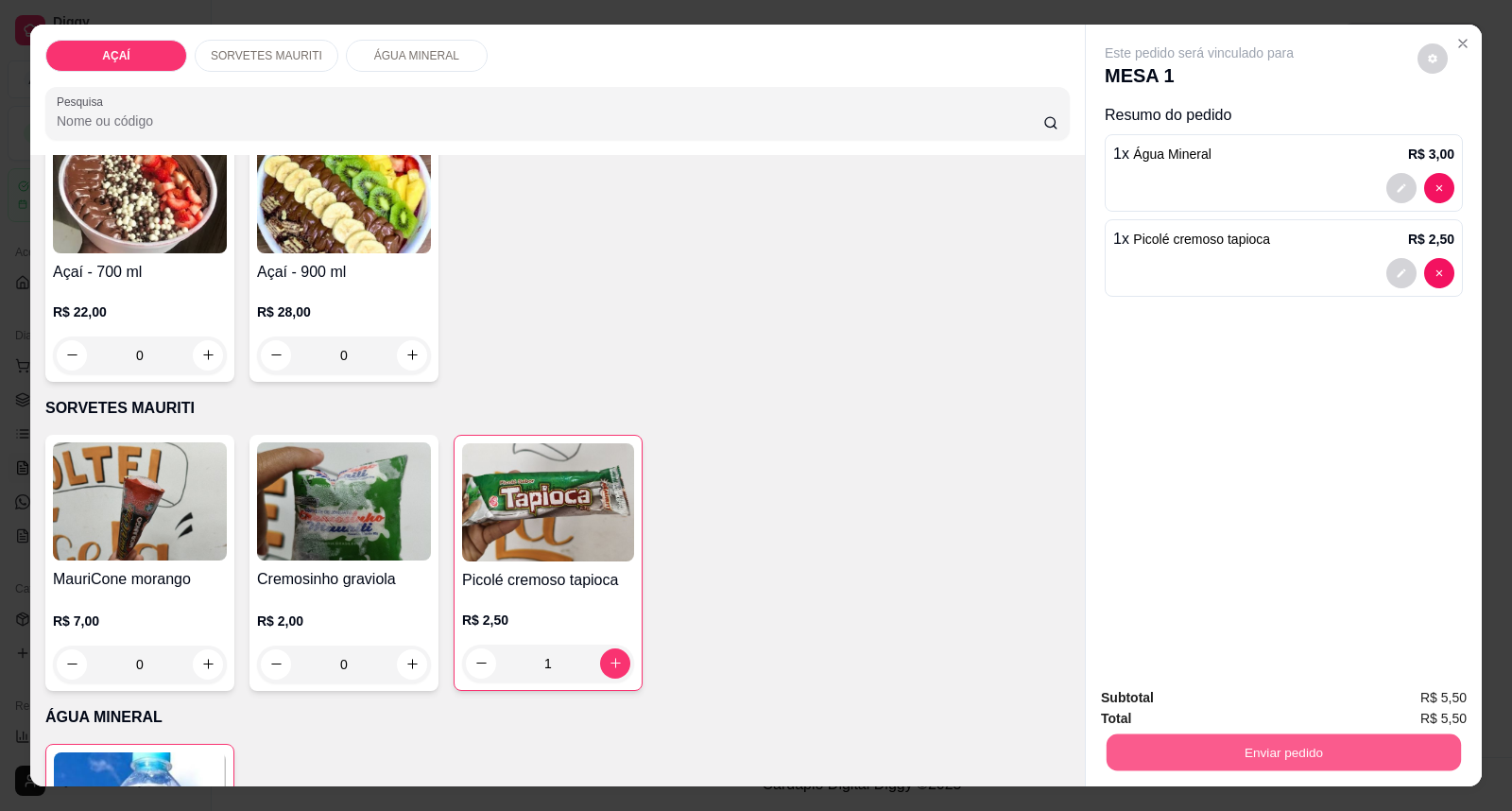
click at [1355, 757] on button "Enviar pedido" at bounding box center [1284, 753] width 355 height 37
click at [1391, 713] on button "Enviar pedido" at bounding box center [1417, 707] width 104 height 35
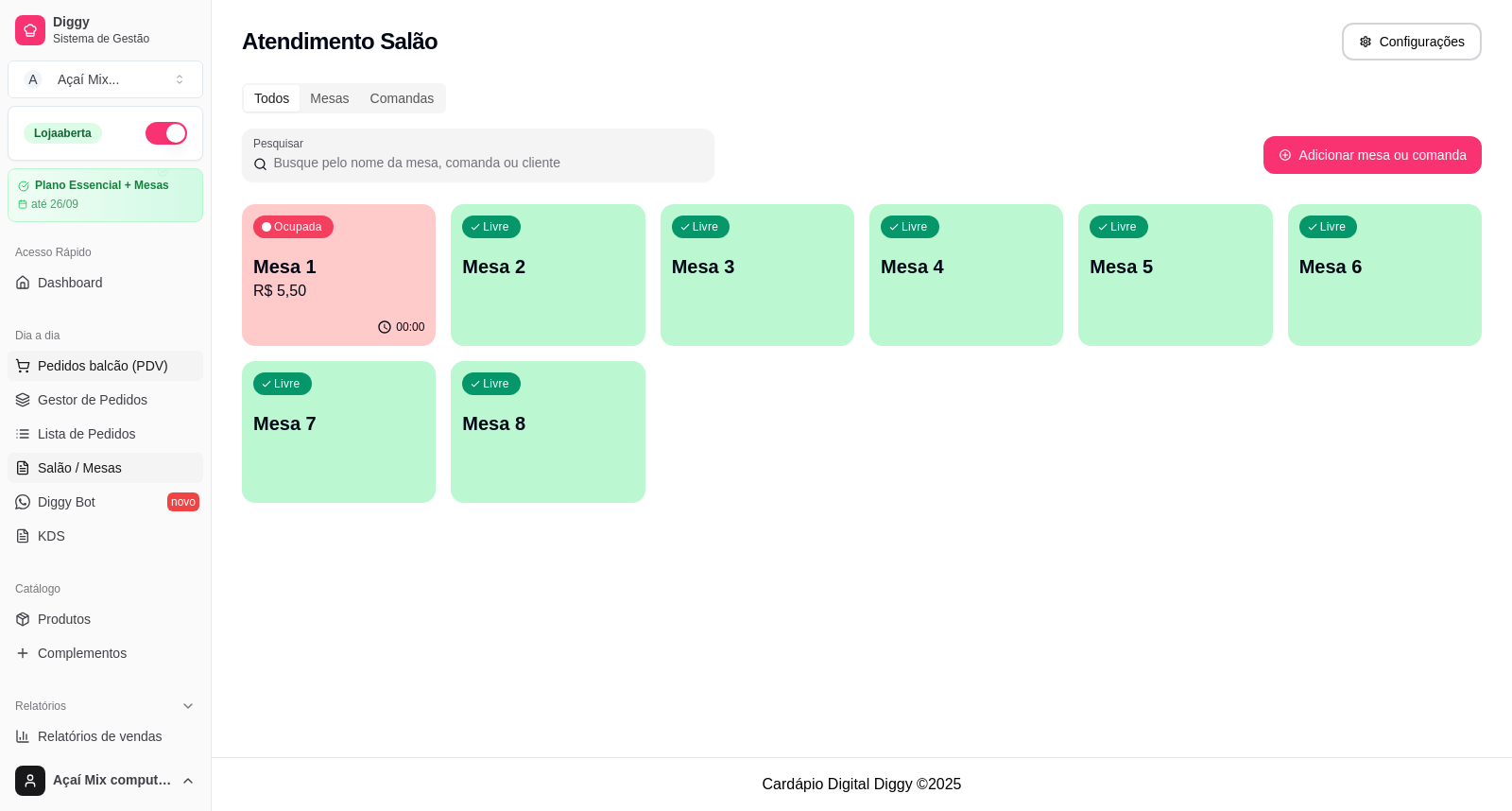
click at [109, 370] on span "Pedidos balcão (PDV)" at bounding box center [102, 366] width 131 height 19
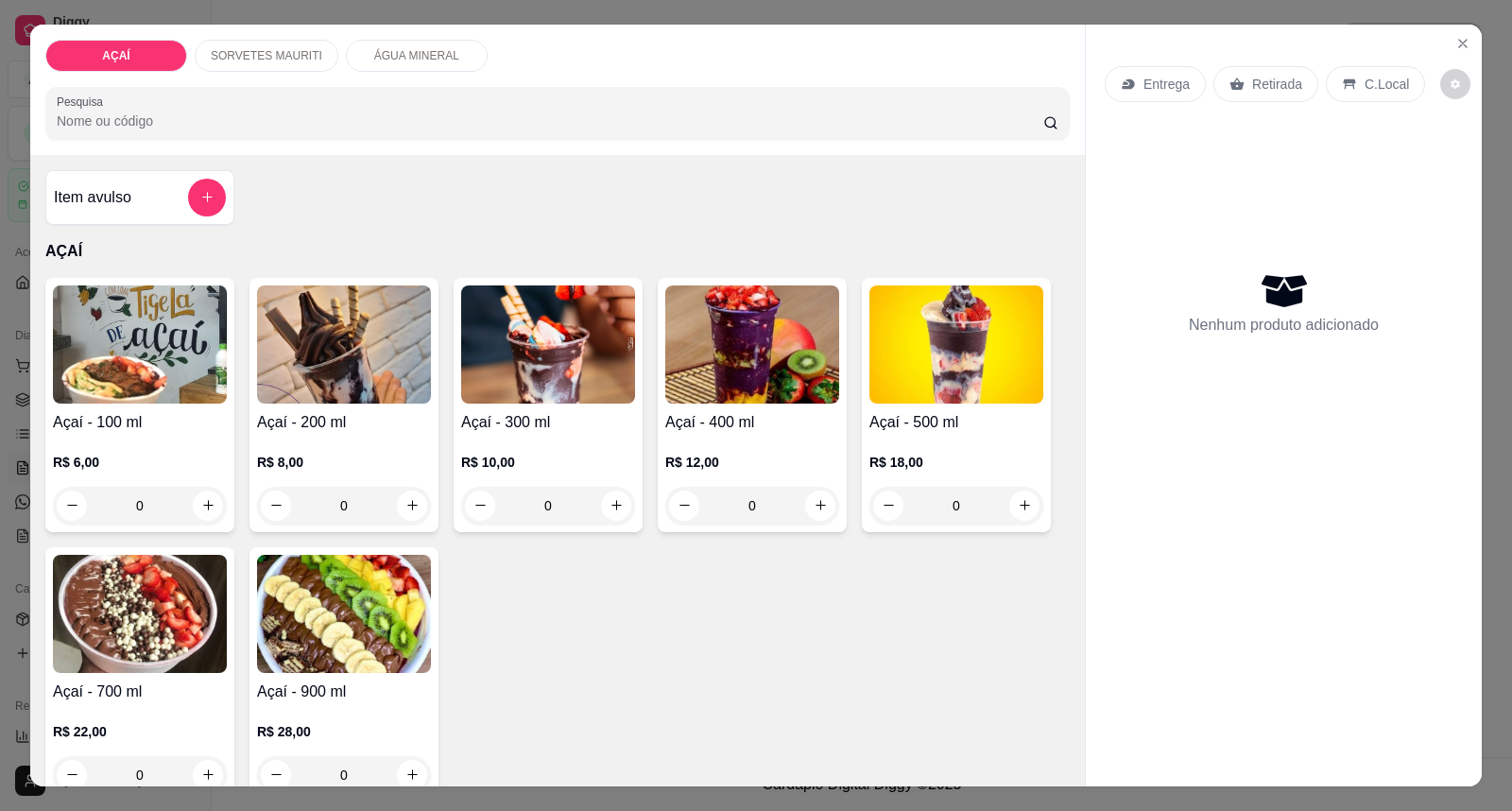
click at [720, 400] on img at bounding box center [752, 344] width 174 height 118
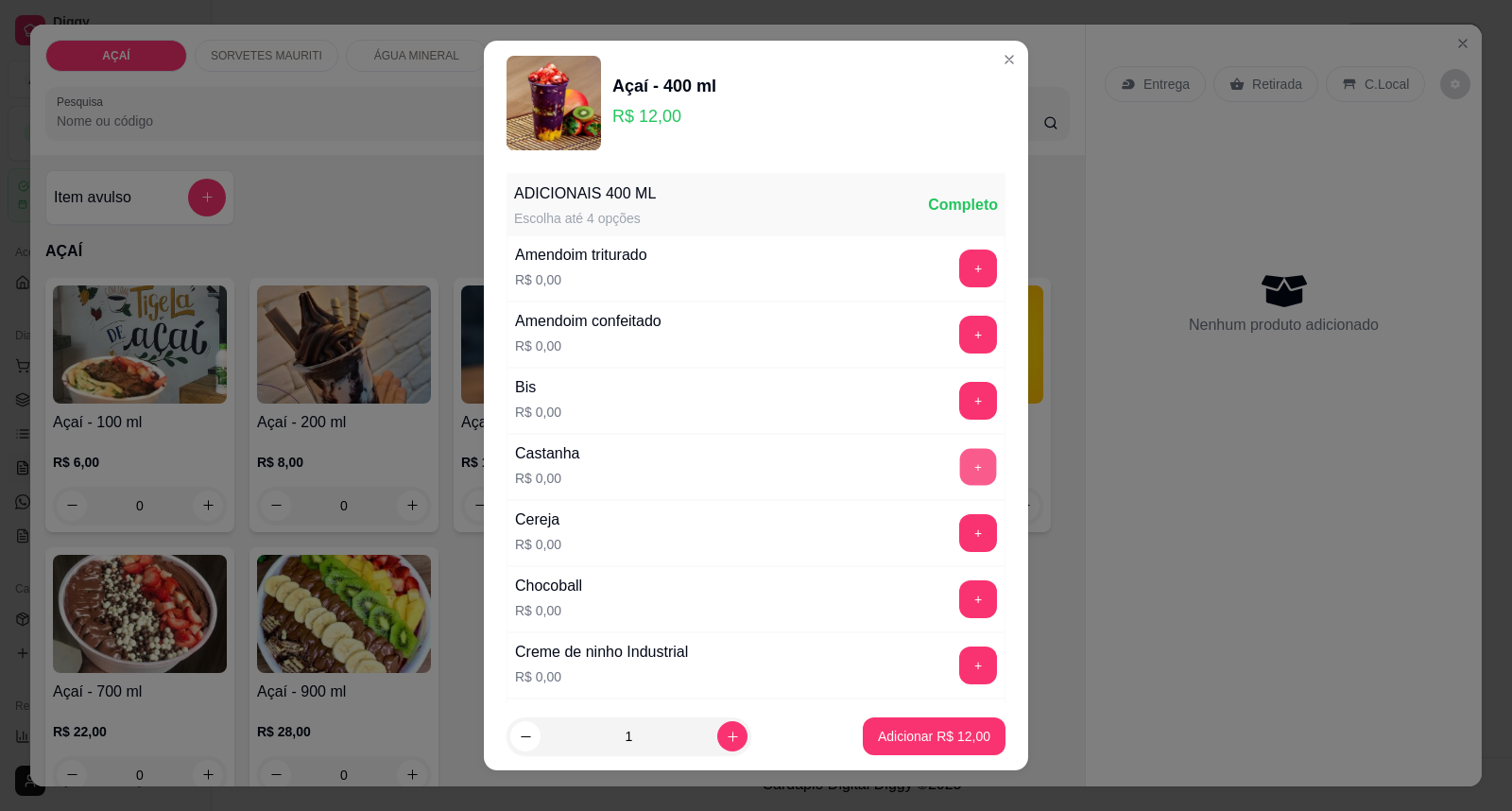
click at [960, 471] on button "+" at bounding box center [978, 467] width 37 height 37
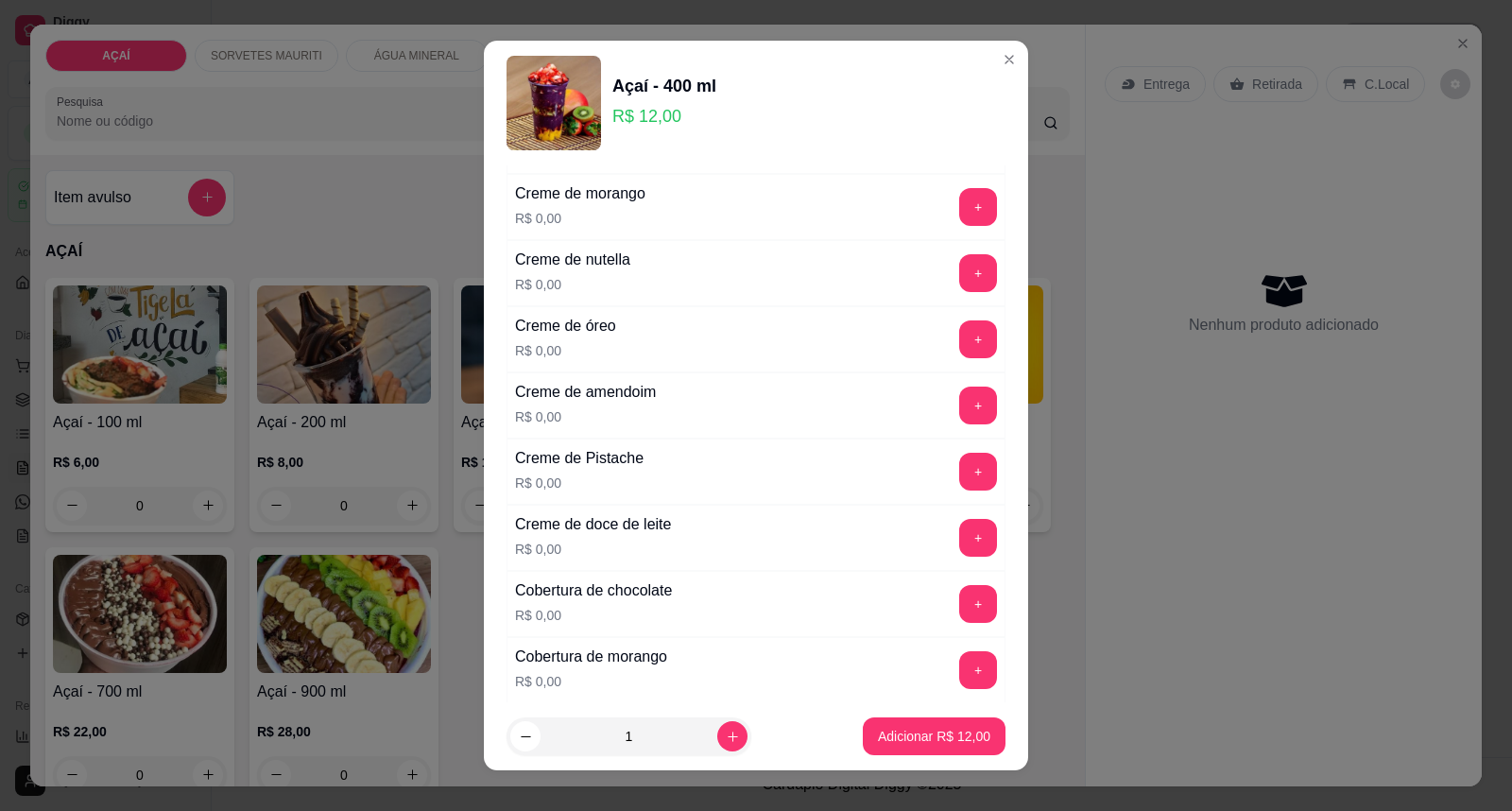
scroll to position [420, 0]
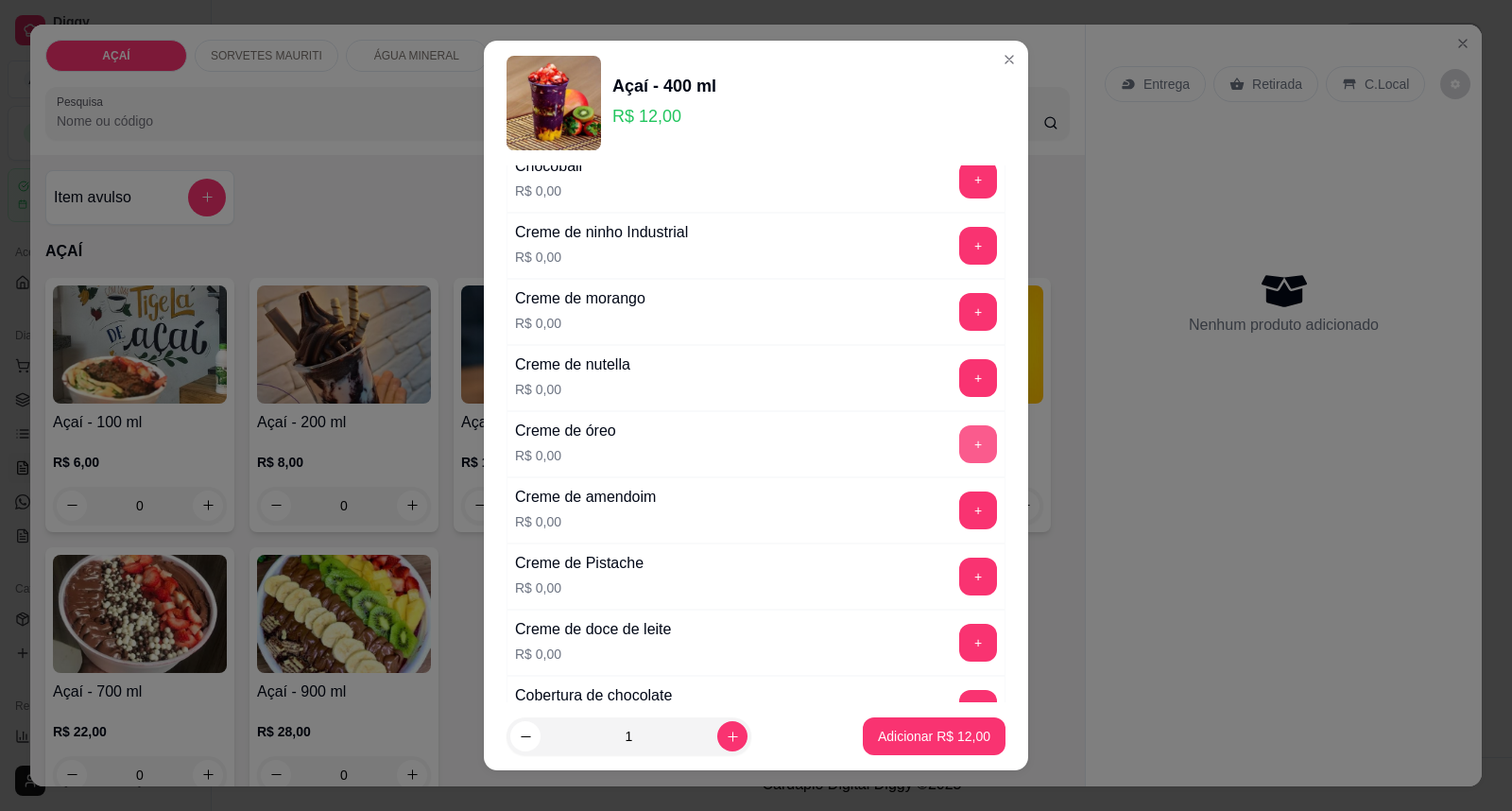
click at [959, 460] on button "+" at bounding box center [977, 444] width 38 height 38
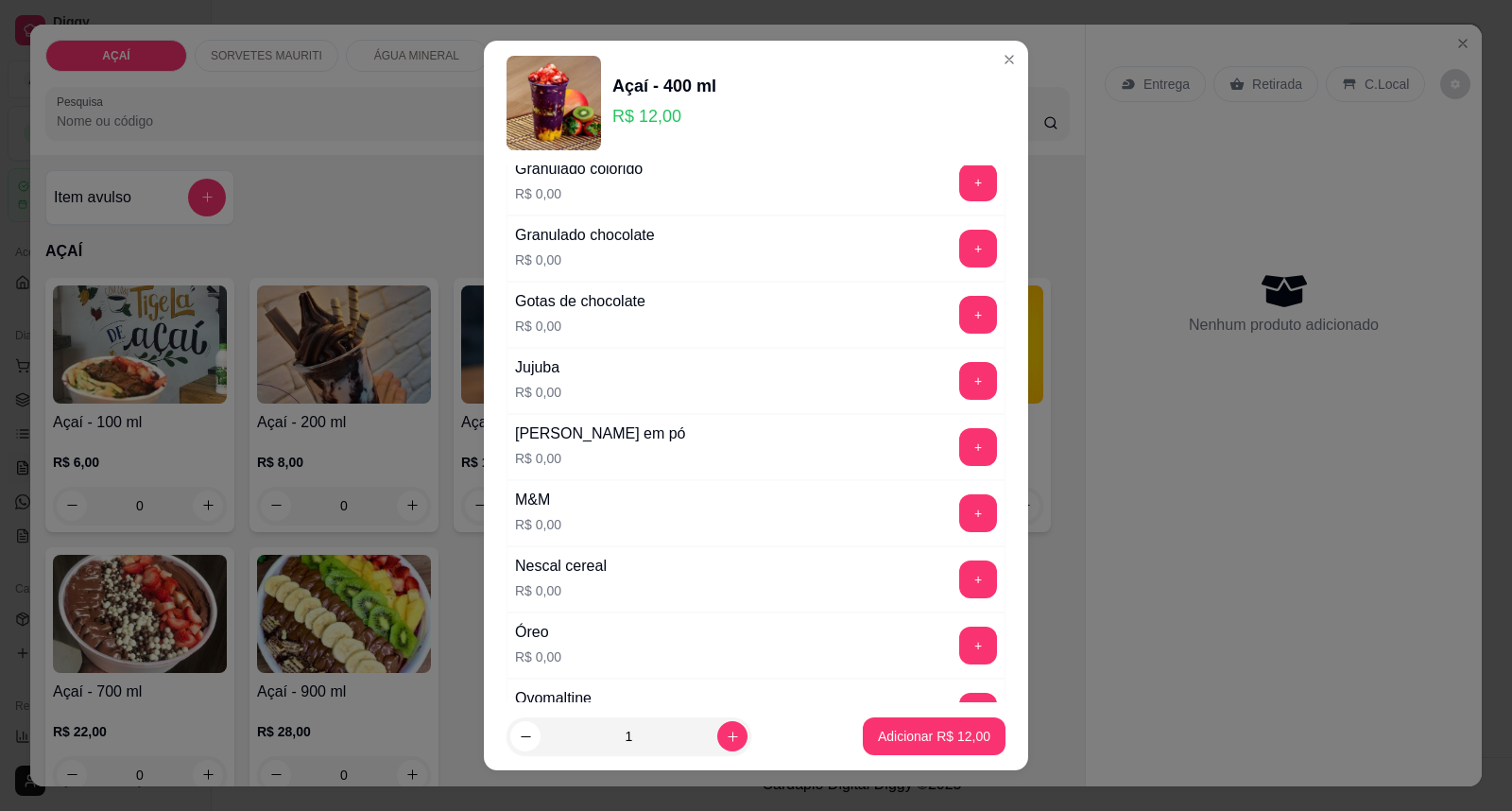
scroll to position [1784, 0]
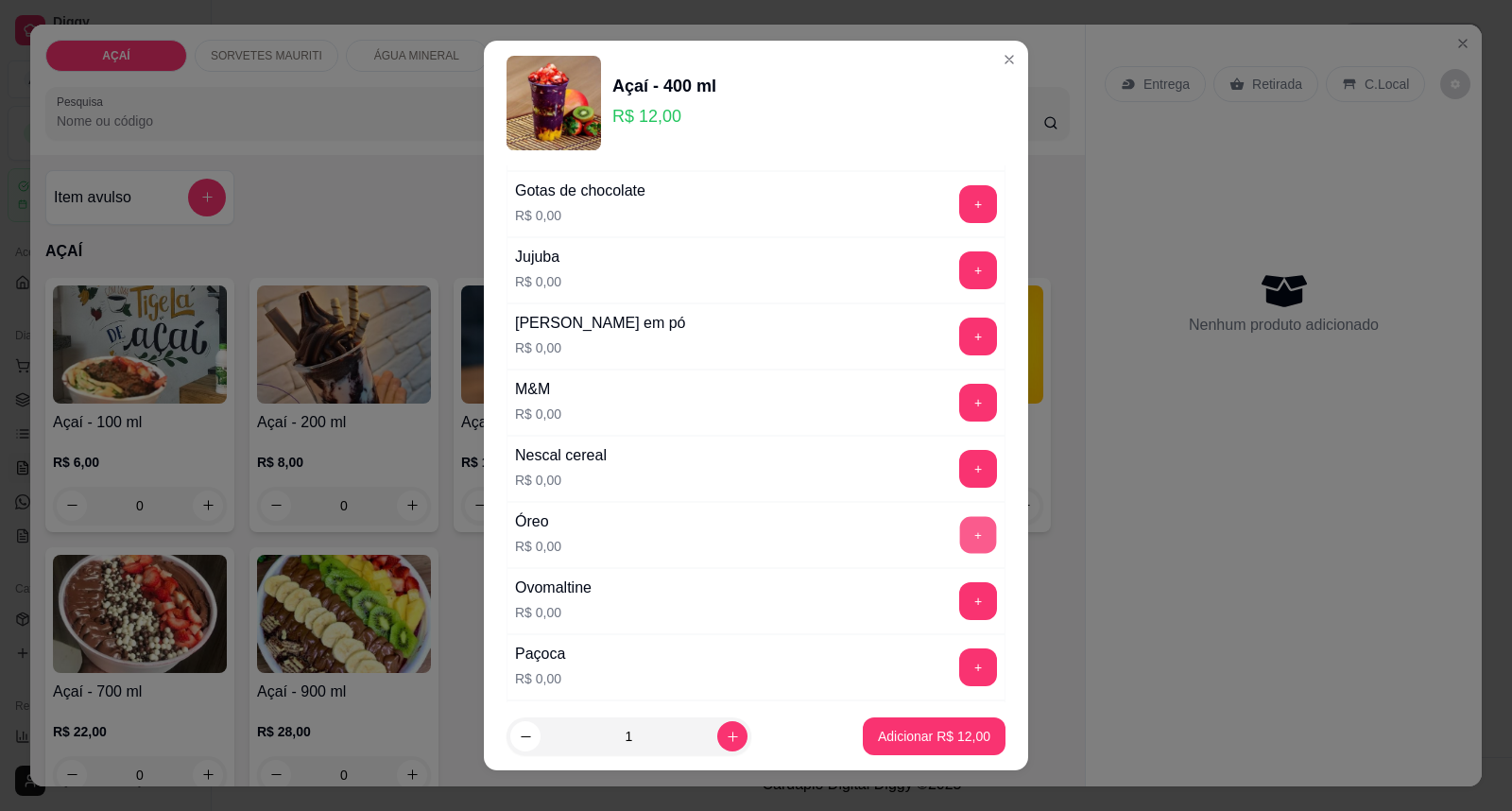
click at [960, 543] on button "+" at bounding box center [978, 536] width 37 height 37
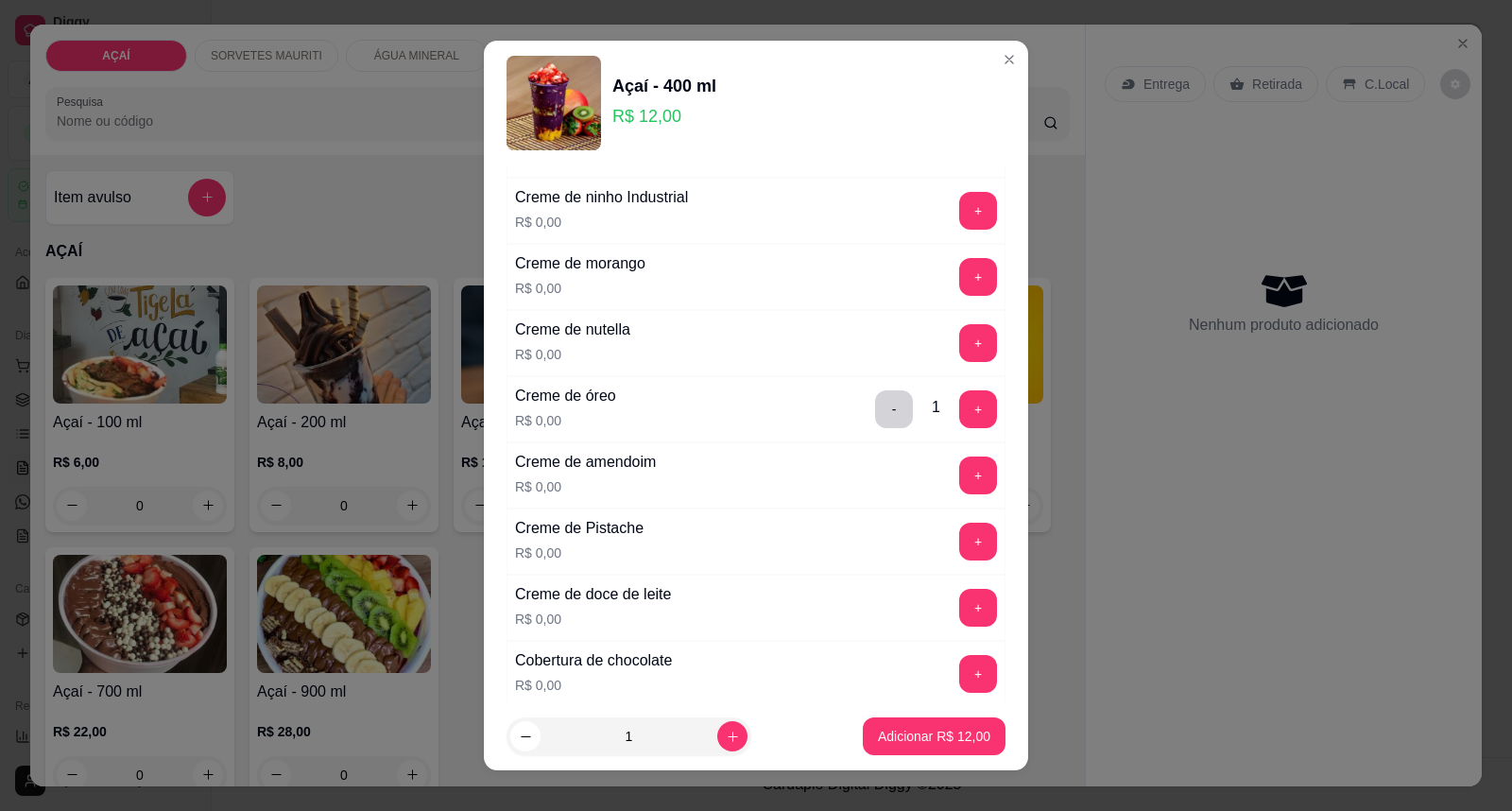
scroll to position [420, 0]
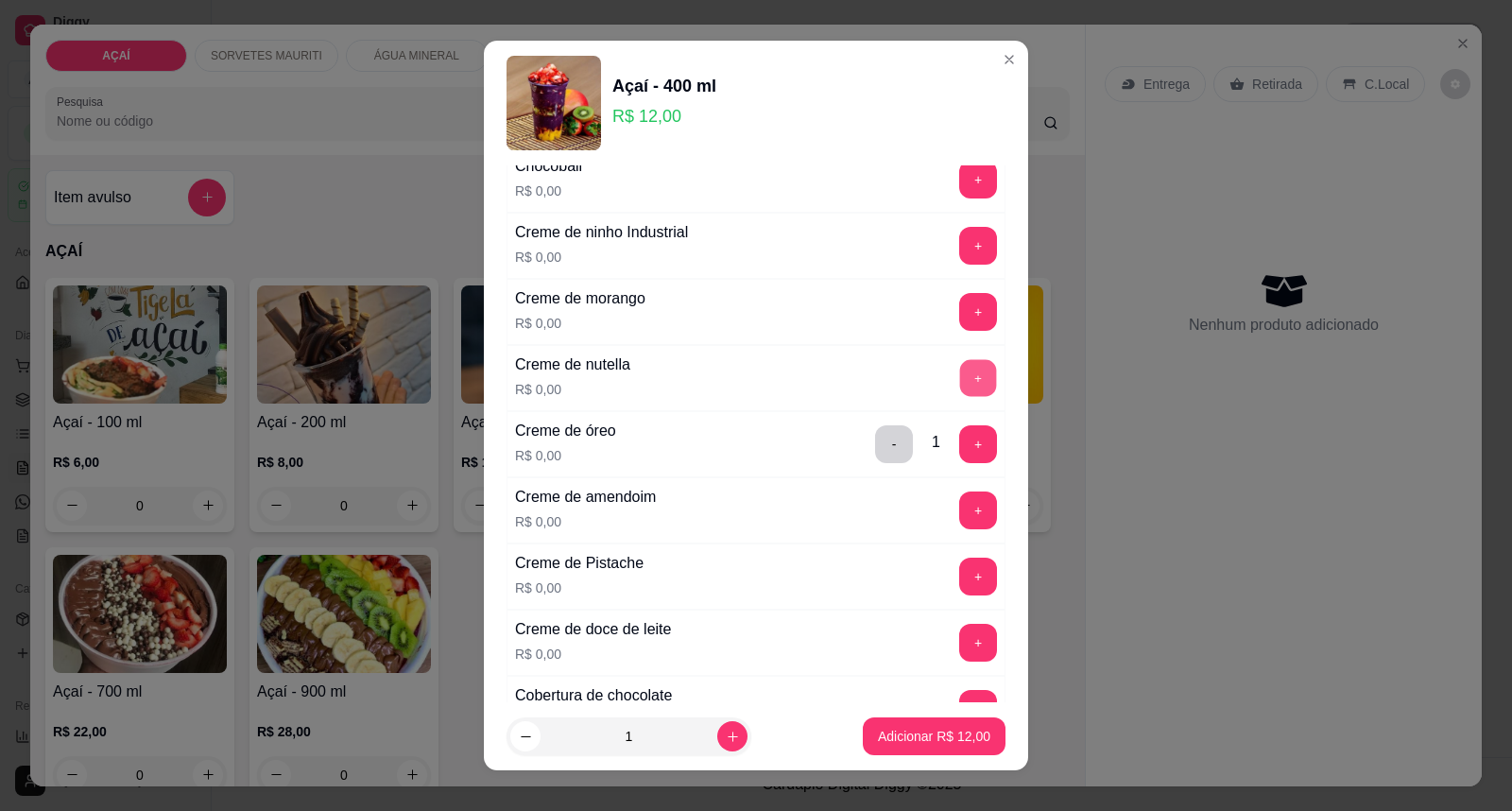
click at [960, 374] on button "+" at bounding box center [978, 378] width 37 height 37
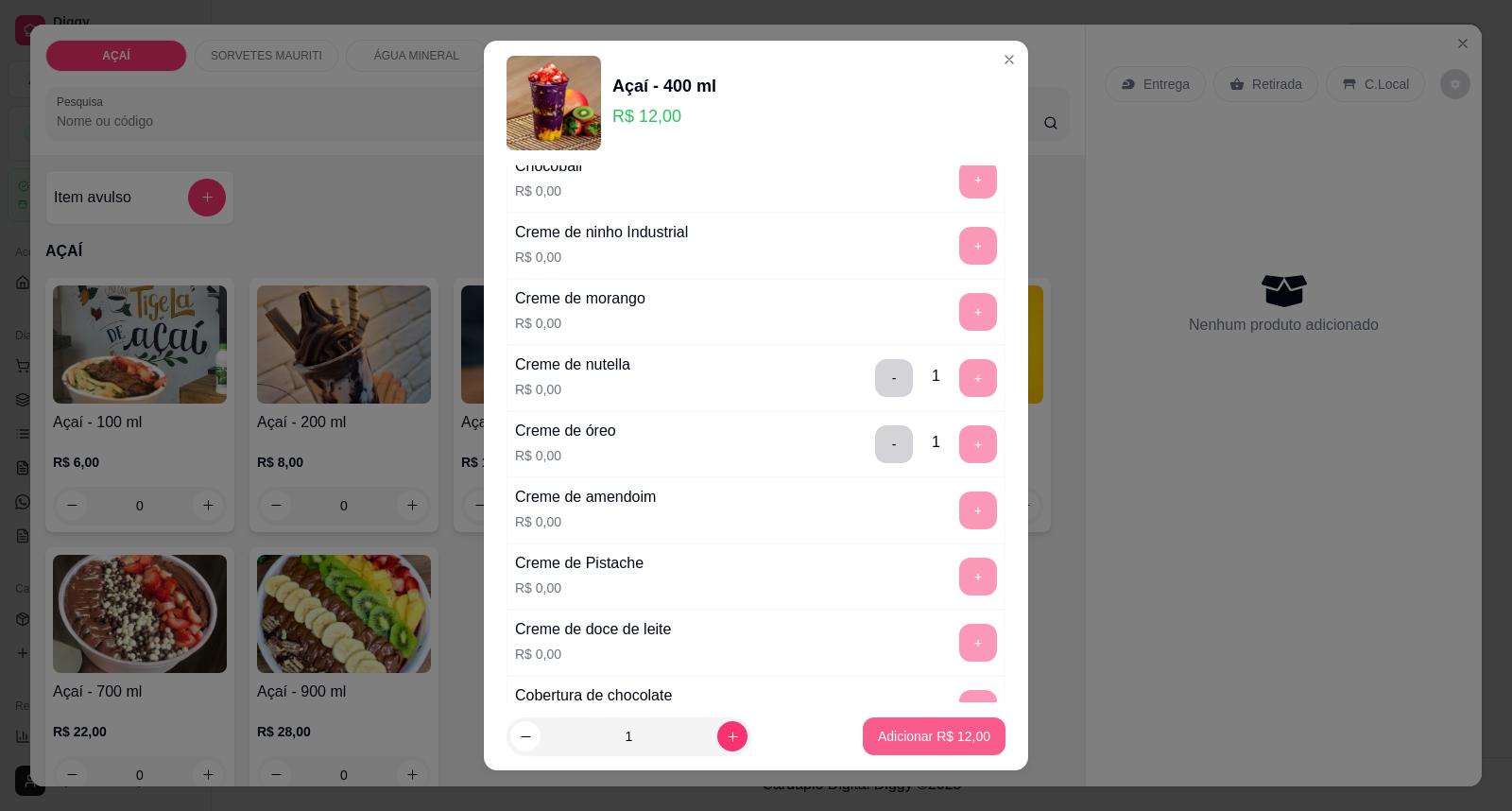
click at [878, 736] on p "Adicionar R$ 12,00" at bounding box center [934, 737] width 112 height 19
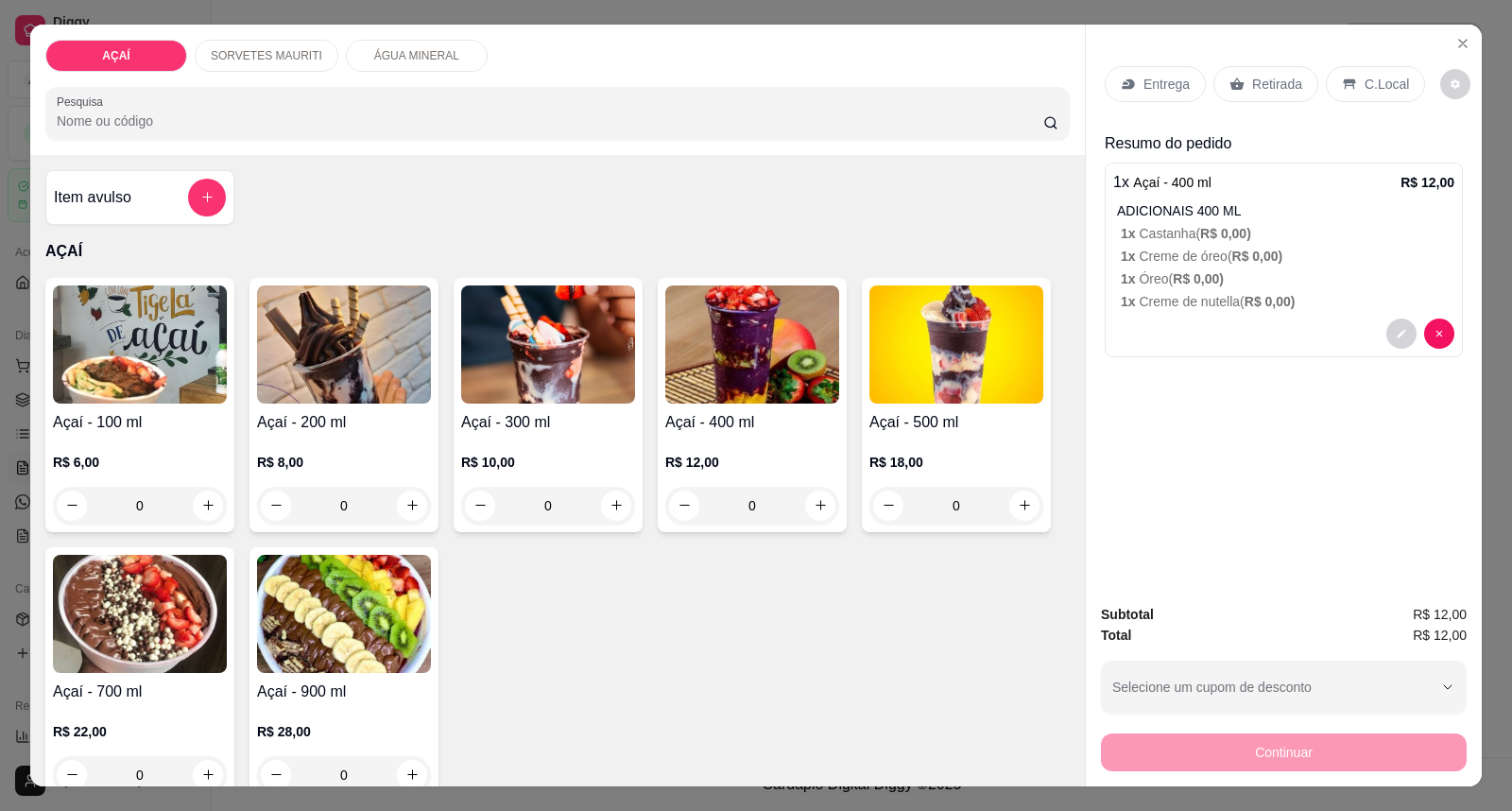
click at [1166, 66] on div "Entrega" at bounding box center [1155, 83] width 102 height 36
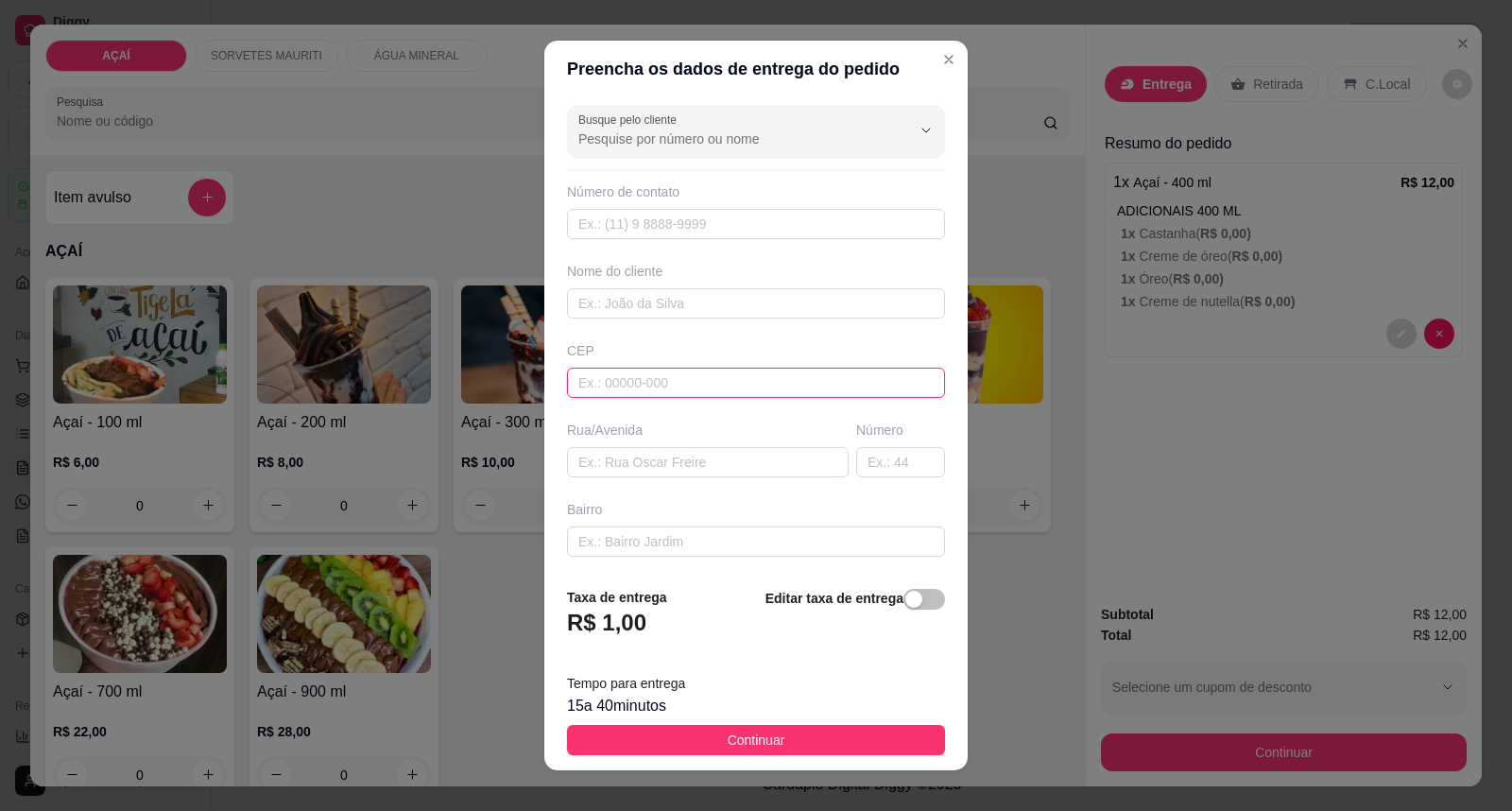
click at [797, 373] on input "text" at bounding box center [756, 382] width 378 height 30
type input "575200000"
type input "[PHONE_NUMBER]"
click at [757, 314] on input "text" at bounding box center [756, 303] width 378 height 30
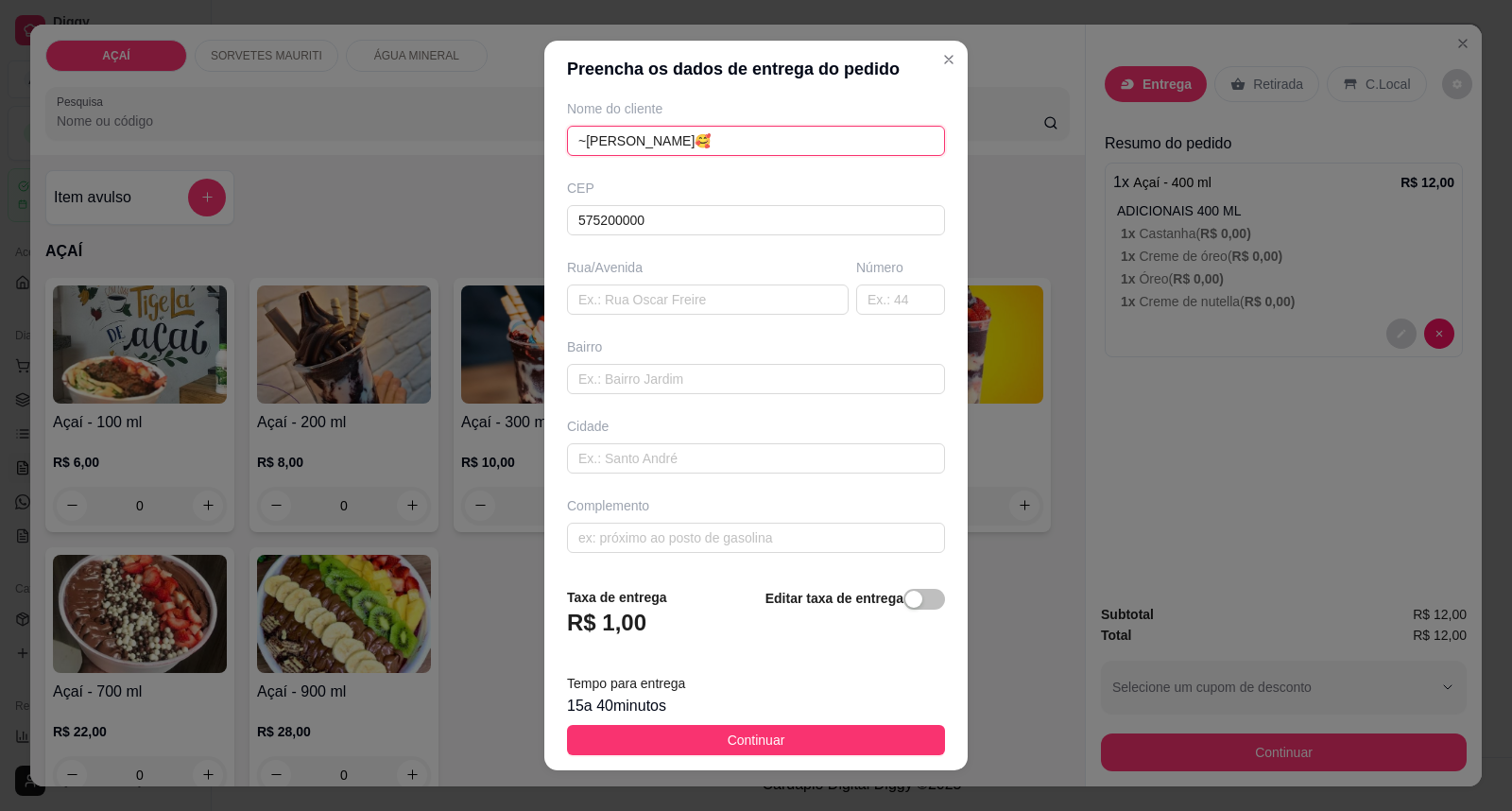
type input "~[PERSON_NAME]🥰"
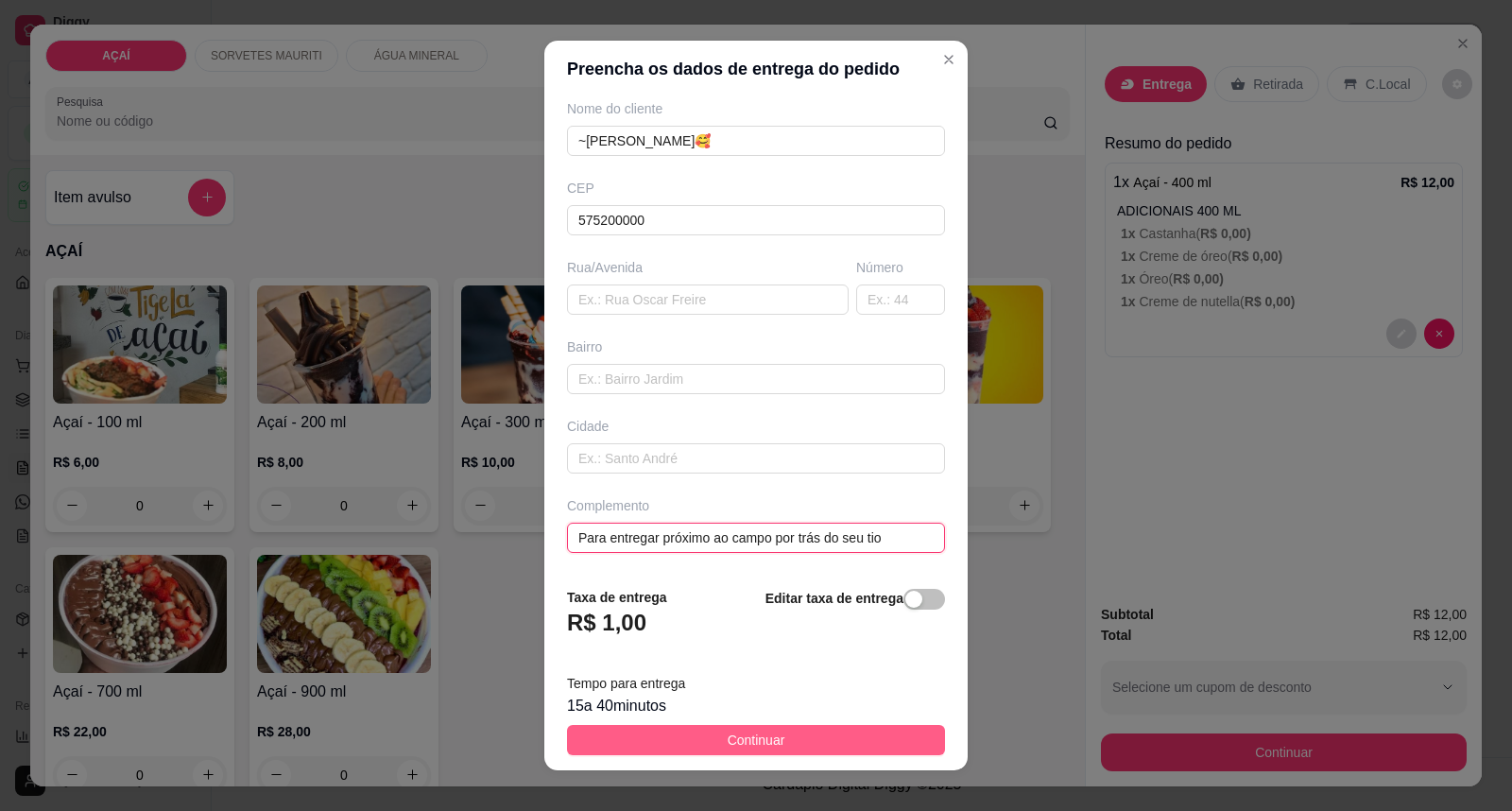
type input "Para entregar próximo ao campo por trás do seu tio"
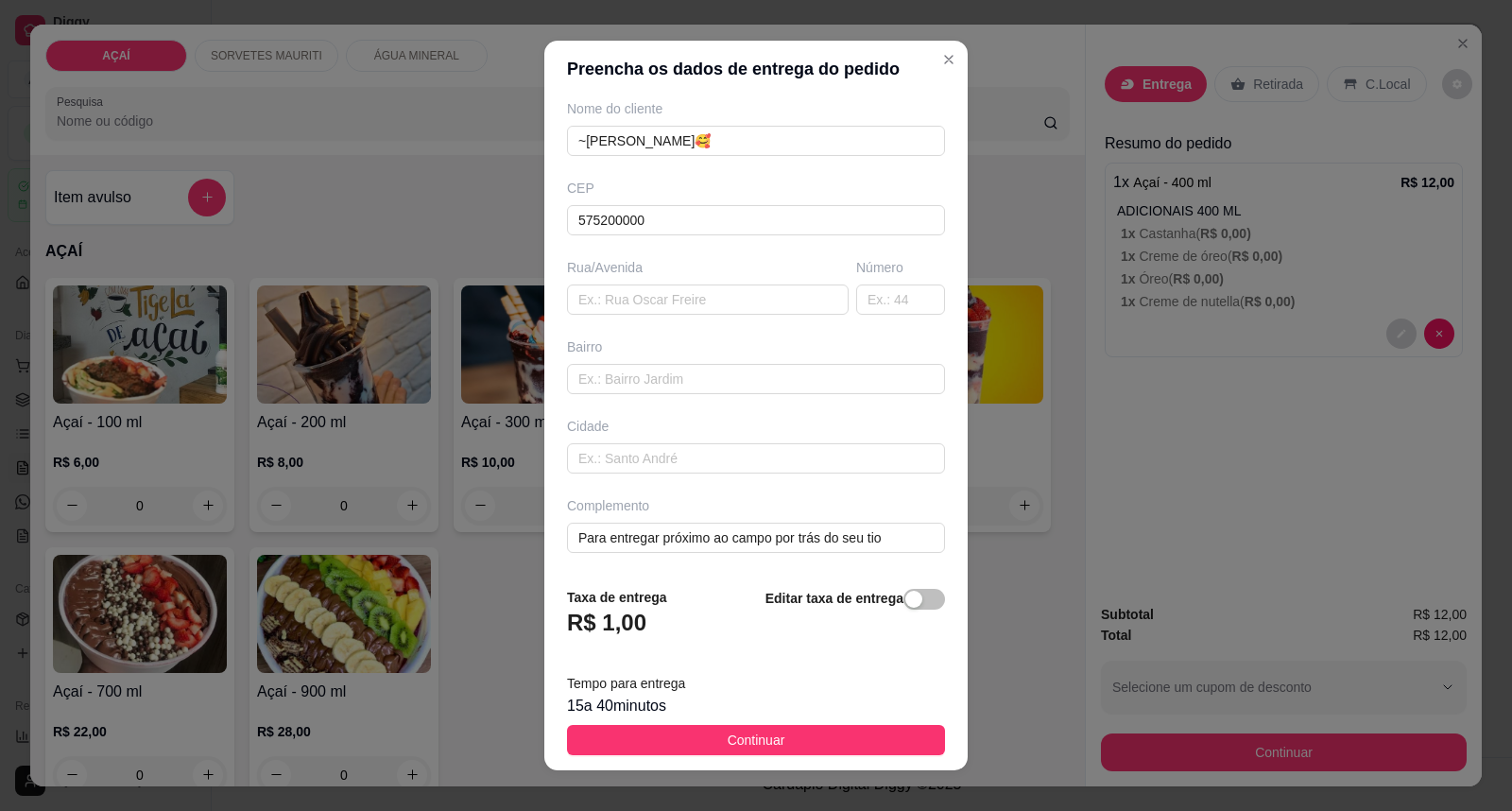
drag, startPoint x: 794, startPoint y: 728, endPoint x: 831, endPoint y: 736, distance: 37.9
click at [797, 730] on button "Continuar" at bounding box center [756, 739] width 378 height 30
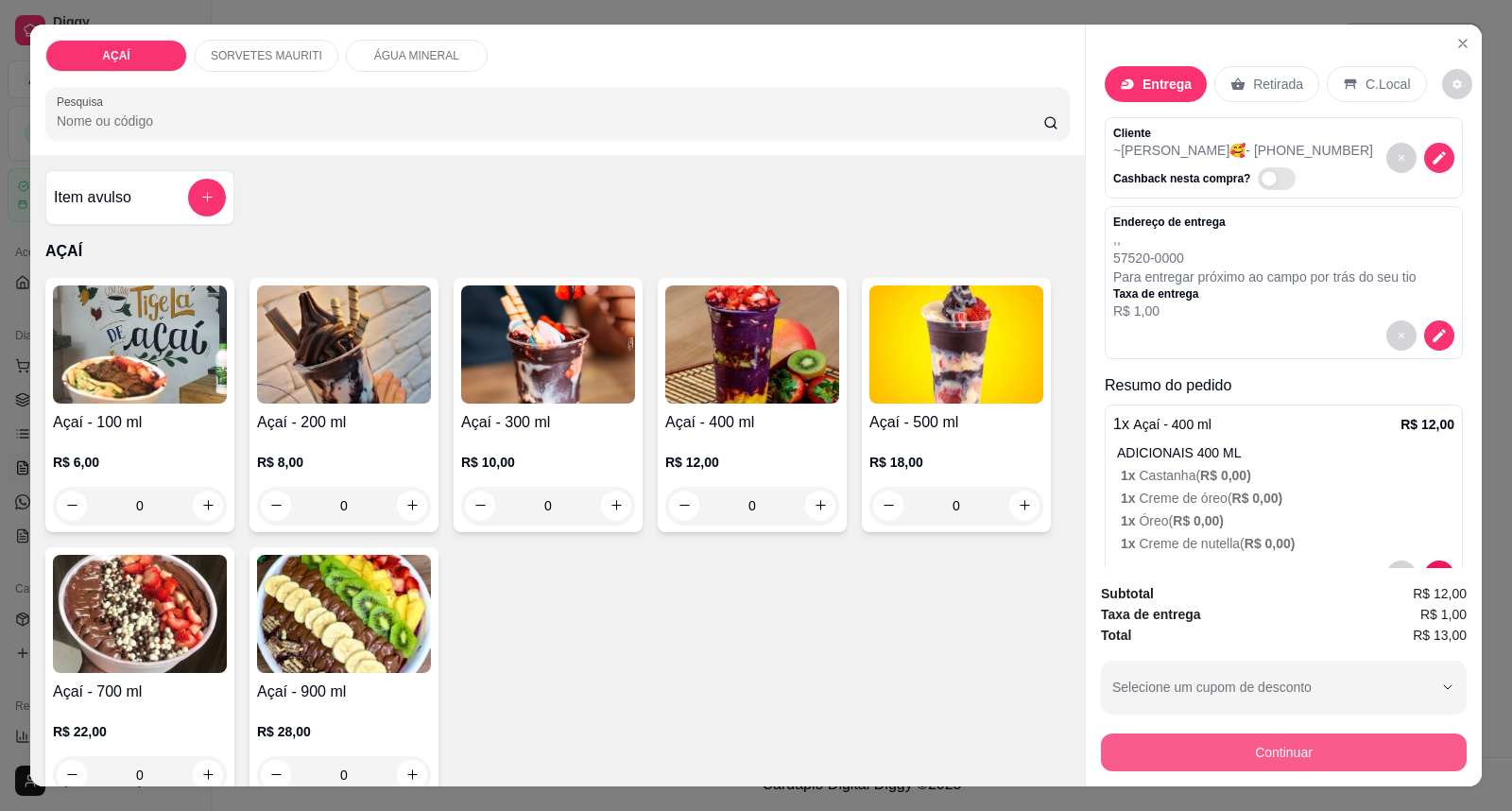
click at [1148, 738] on button "Continuar" at bounding box center [1284, 752] width 365 height 38
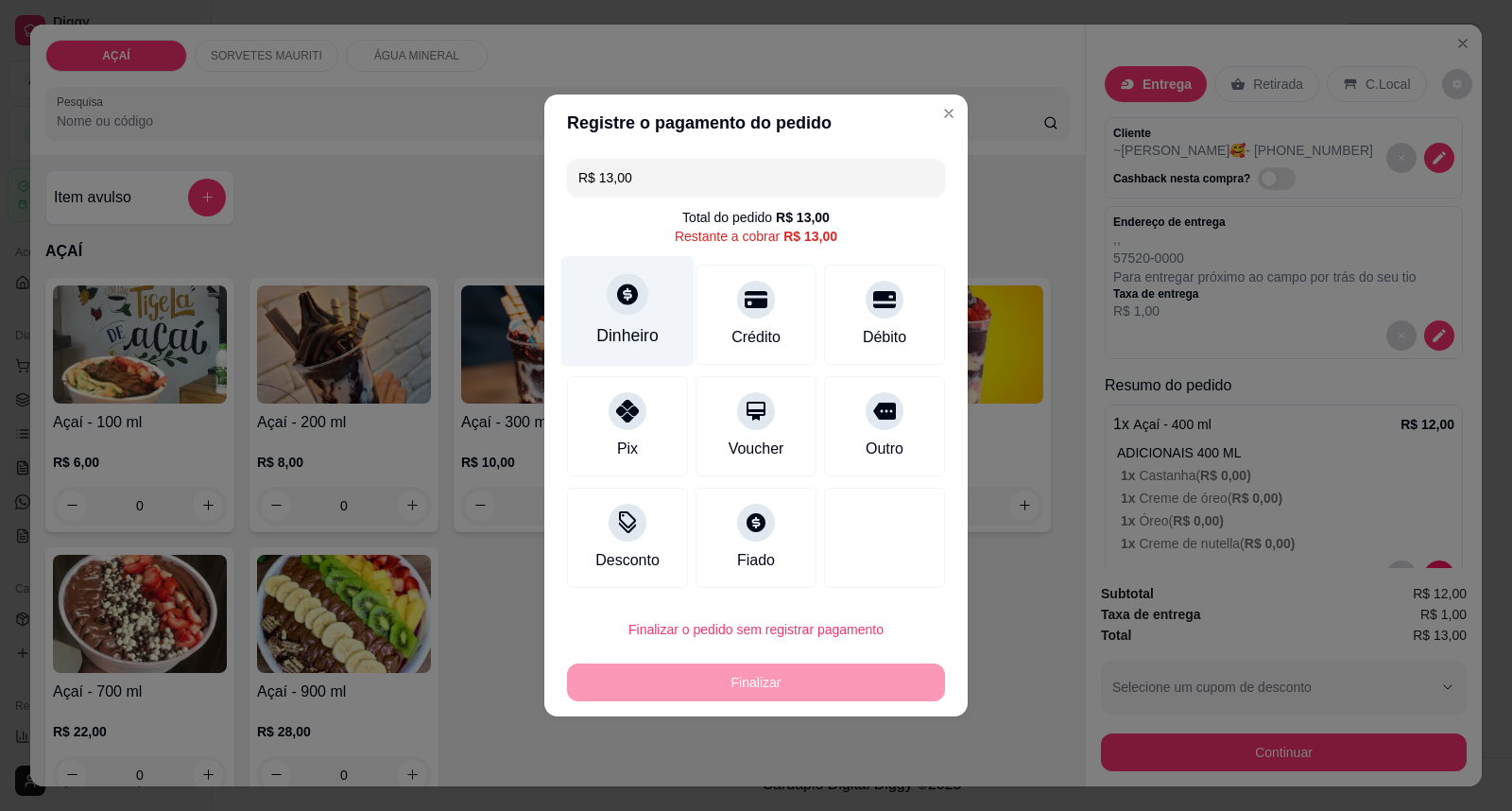
click at [645, 306] on div "Dinheiro" at bounding box center [628, 311] width 133 height 110
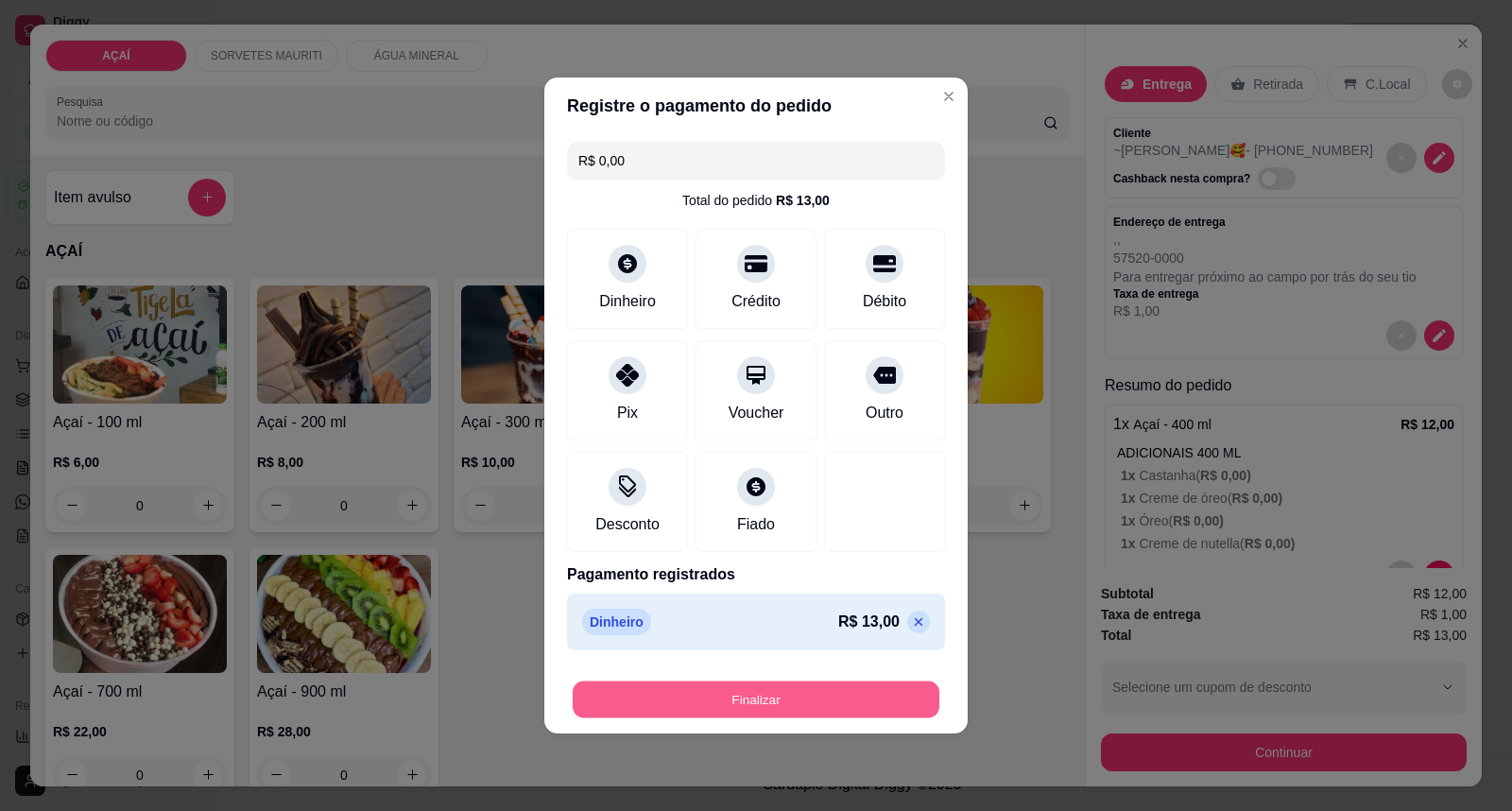
click at [807, 695] on button "Finalizar" at bounding box center [755, 700] width 366 height 37
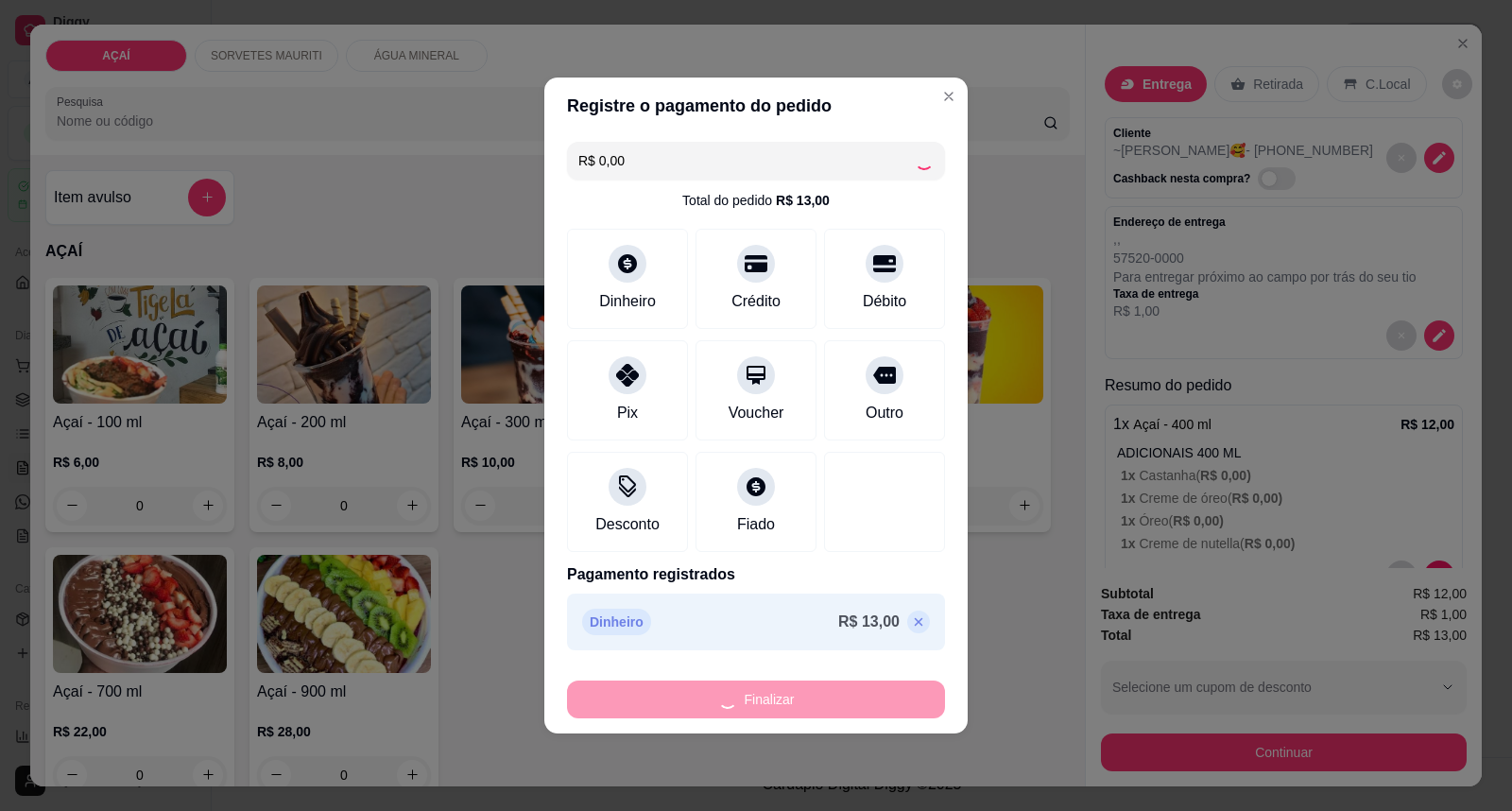
type input "-R$ 13,00"
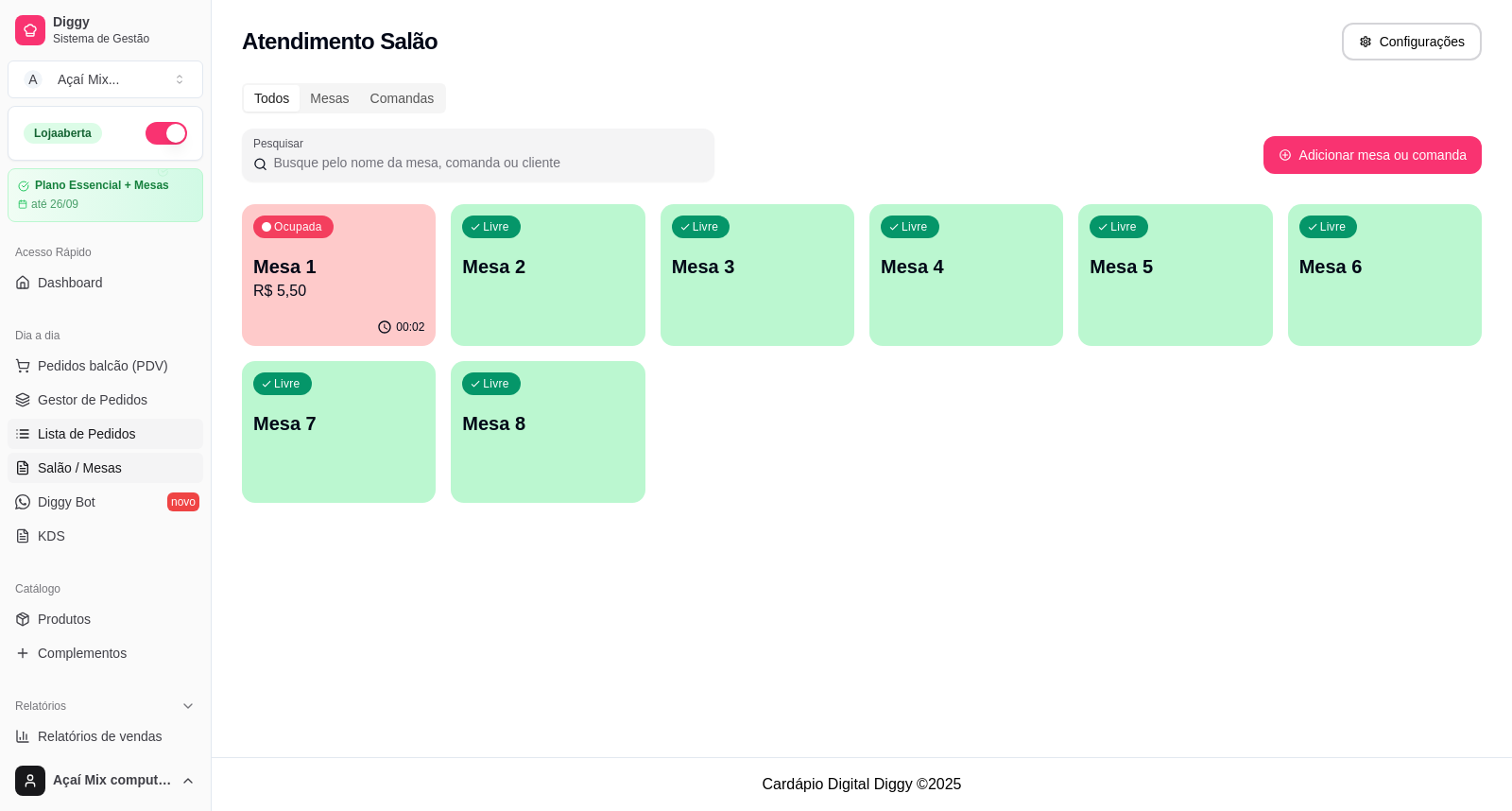
click at [135, 425] on link "Lista de Pedidos" at bounding box center [105, 433] width 195 height 30
